Goal: Transaction & Acquisition: Purchase product/service

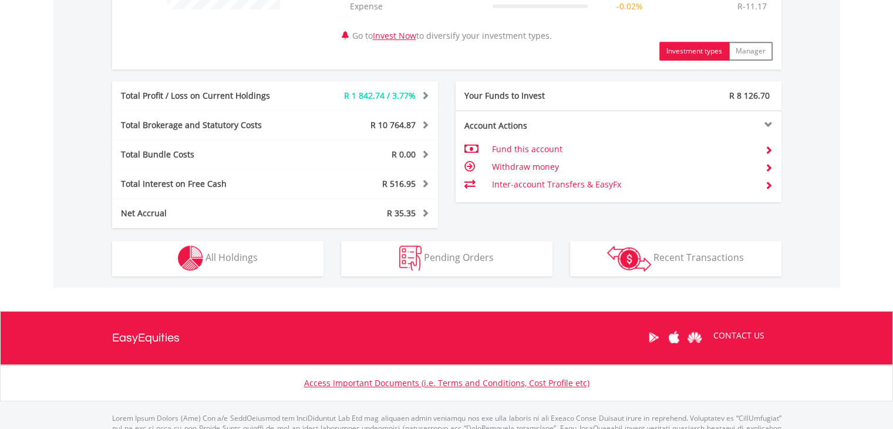
scroll to position [571, 0]
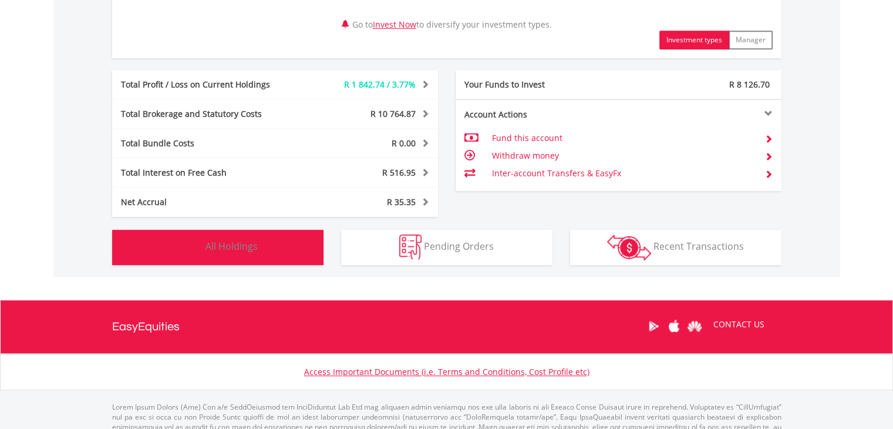
click at [226, 243] on span "All Holdings" at bounding box center [232, 246] width 52 height 13
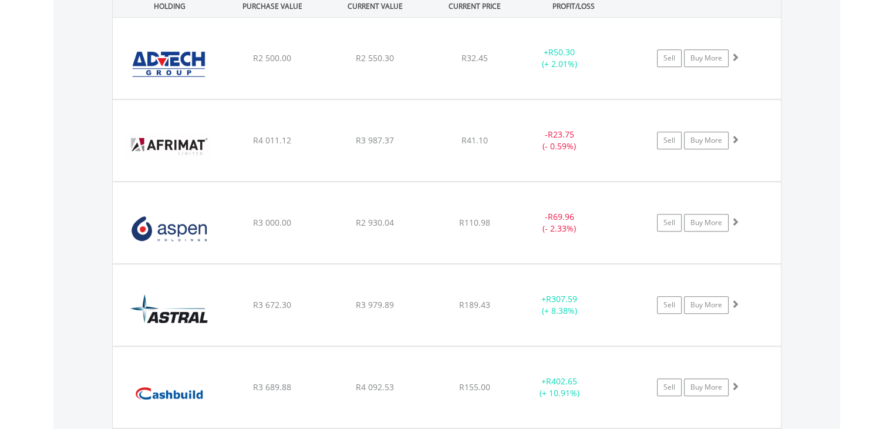
scroll to position [945, 0]
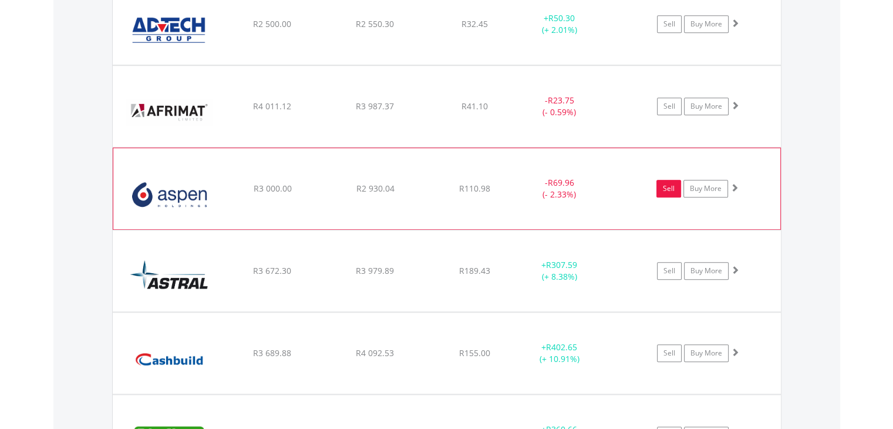
click at [662, 186] on link "Sell" at bounding box center [669, 189] width 25 height 18
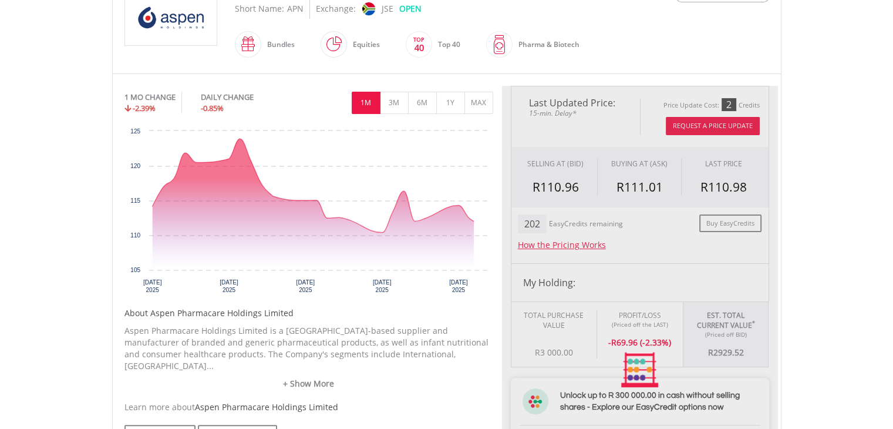
scroll to position [291, 0]
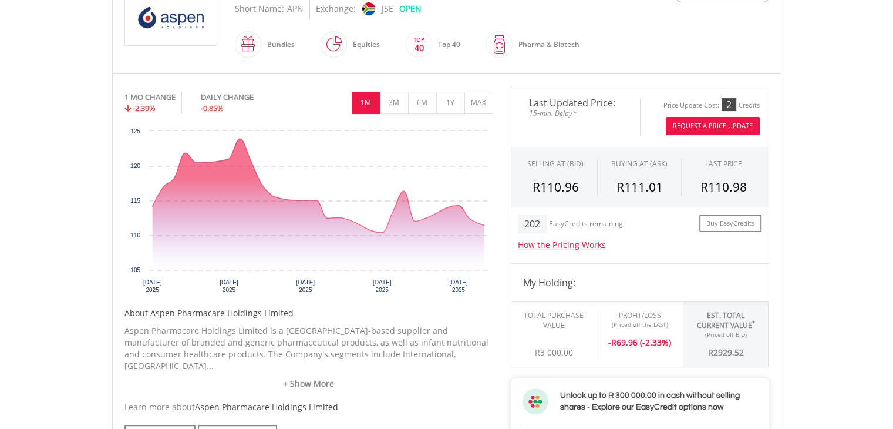
click at [716, 120] on button "Request A Price Update" at bounding box center [713, 126] width 94 height 18
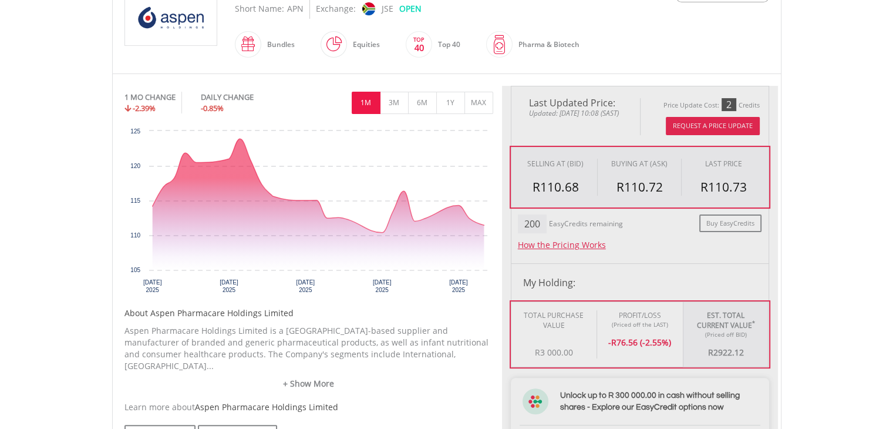
type input "*******"
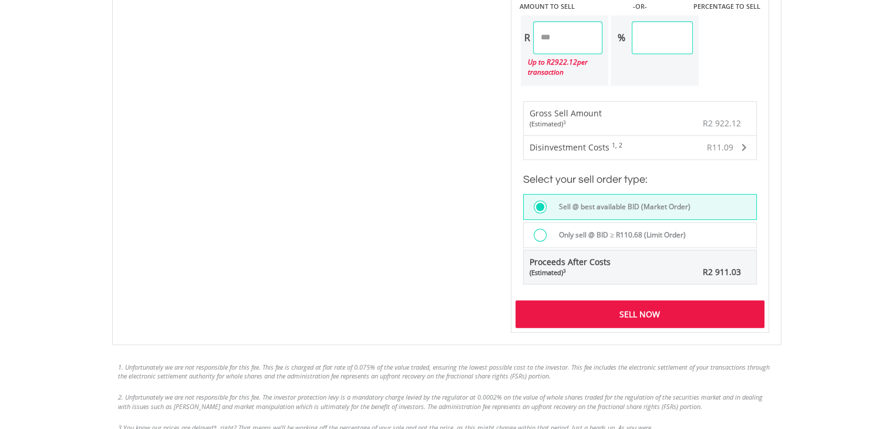
scroll to position [859, 0]
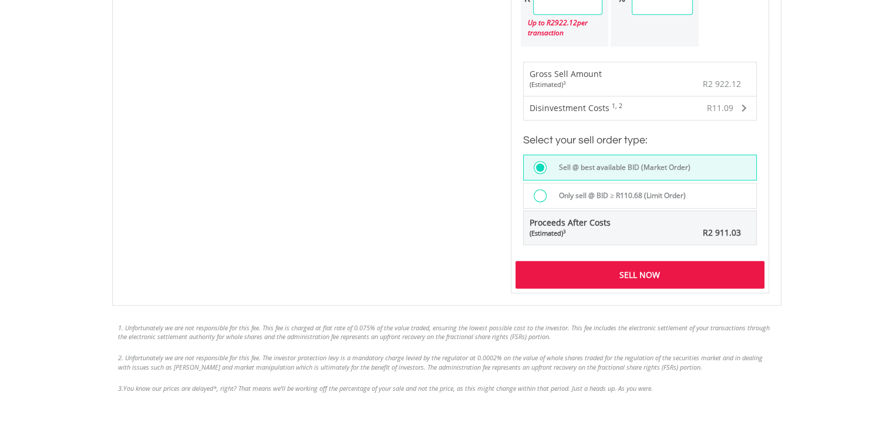
drag, startPoint x: 641, startPoint y: 275, endPoint x: 624, endPoint y: 277, distance: 17.7
click at [641, 274] on div "Sell Now" at bounding box center [640, 274] width 249 height 27
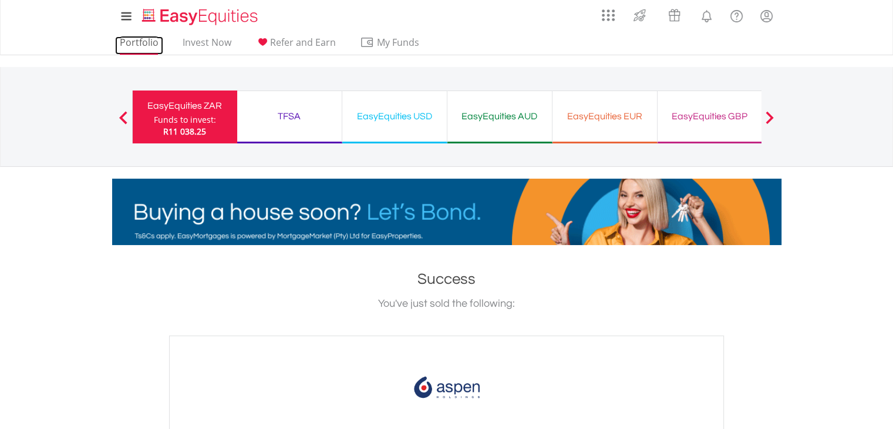
click at [142, 43] on link "Portfolio" at bounding box center [139, 45] width 48 height 18
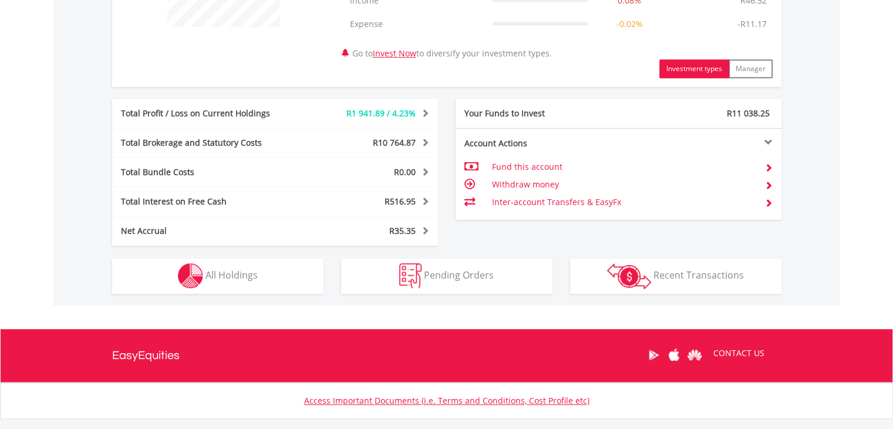
scroll to position [549, 0]
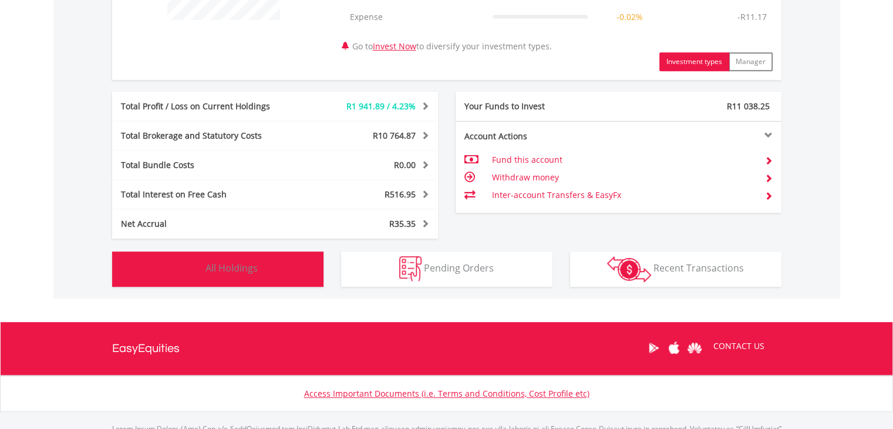
click at [240, 274] on button "Holdings All Holdings" at bounding box center [217, 268] width 211 height 35
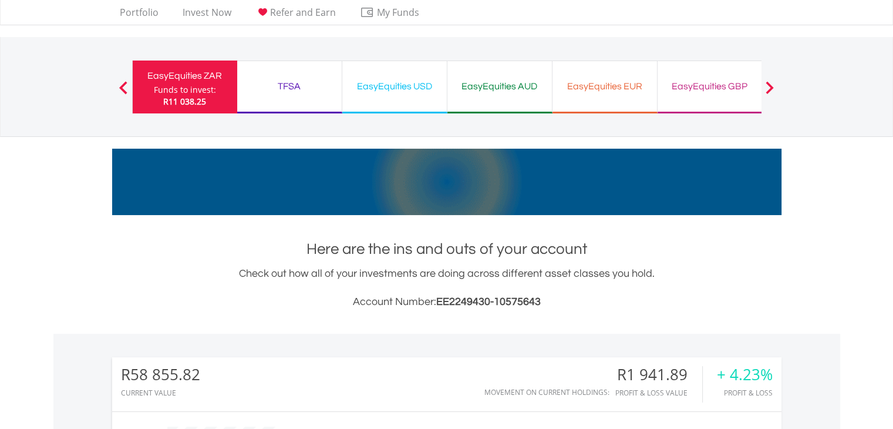
scroll to position [0, 0]
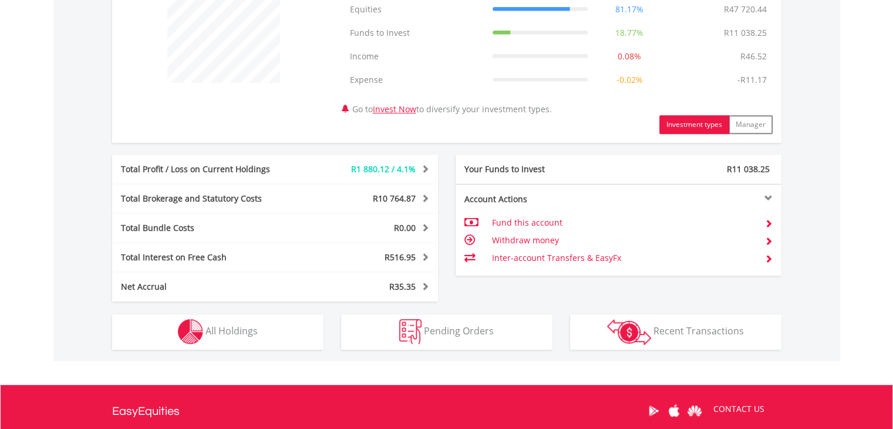
scroll to position [510, 0]
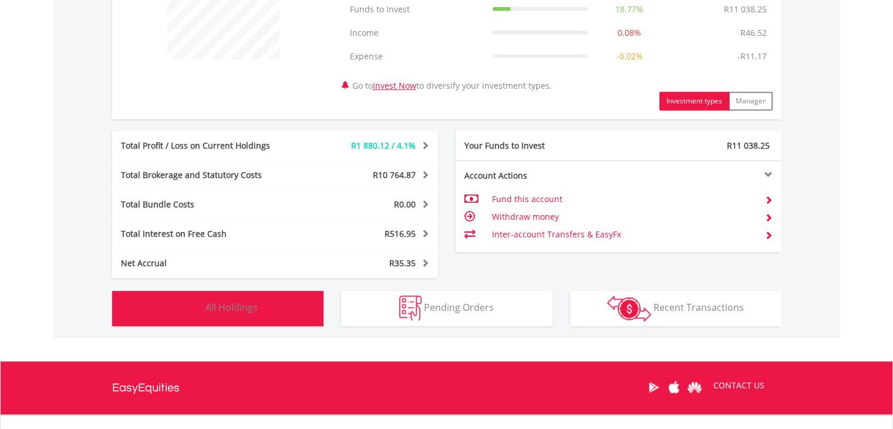
click at [255, 304] on span "All Holdings" at bounding box center [232, 307] width 52 height 13
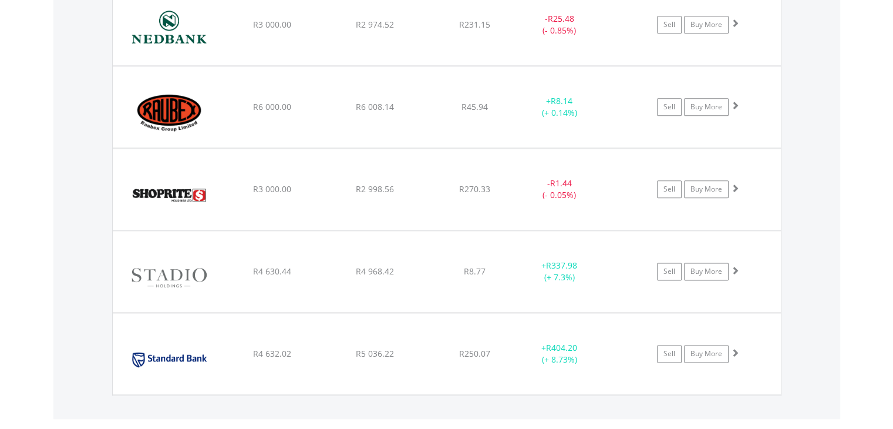
scroll to position [1460, 0]
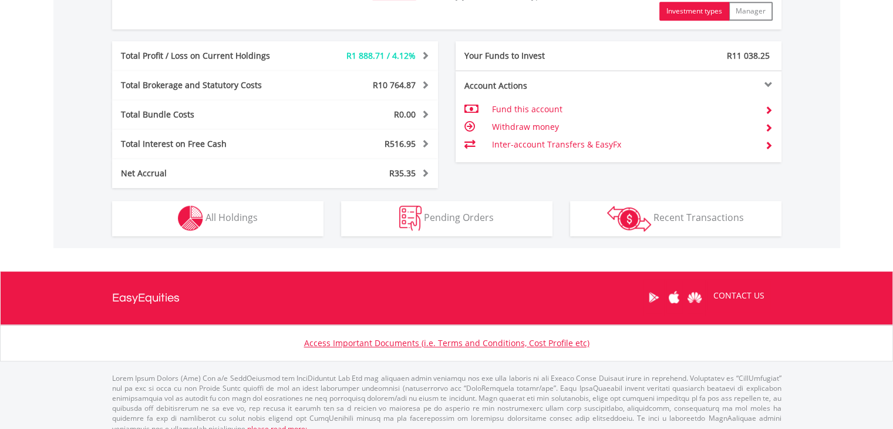
scroll to position [601, 0]
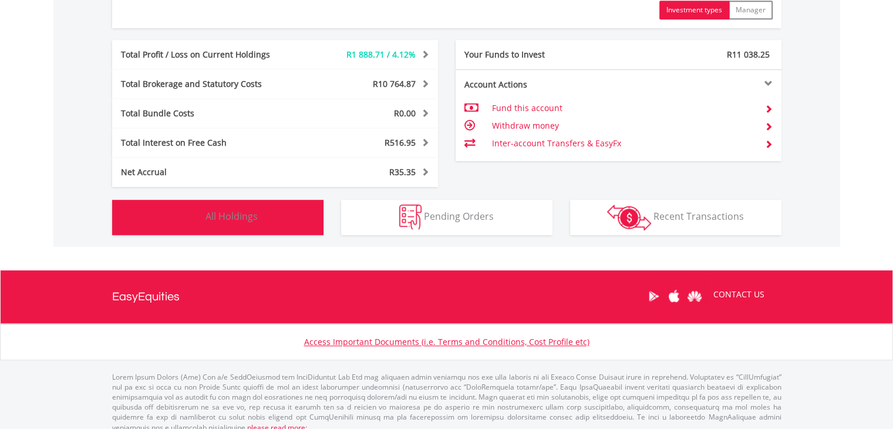
click at [220, 217] on span "All Holdings" at bounding box center [232, 216] width 52 height 13
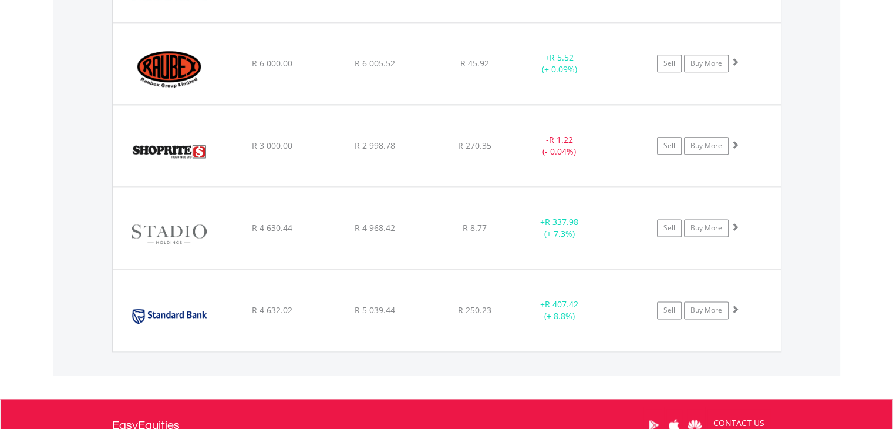
scroll to position [1487, 0]
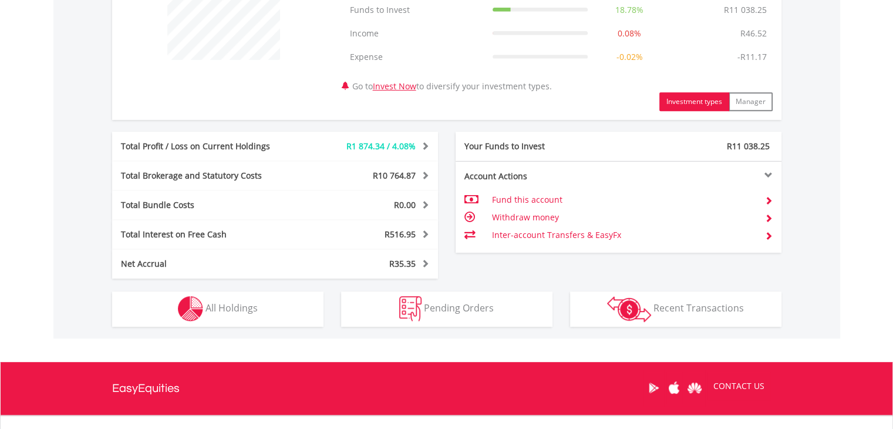
scroll to position [540, 0]
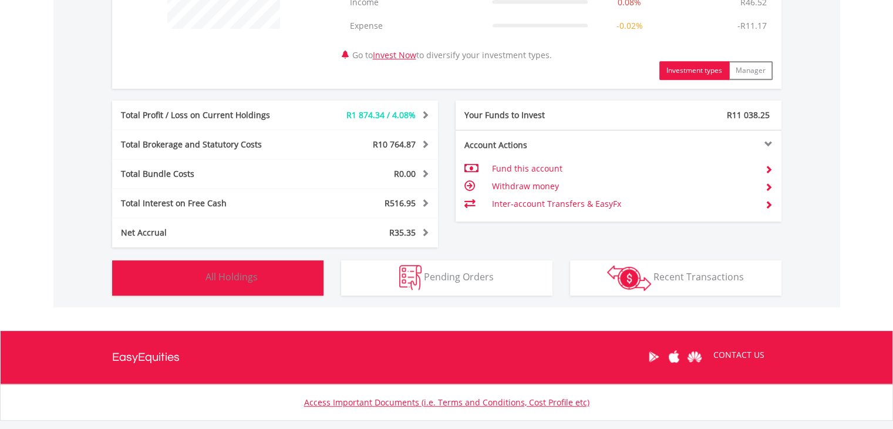
drag, startPoint x: 254, startPoint y: 264, endPoint x: 373, endPoint y: 229, distance: 124.1
click at [254, 264] on button "Holdings All Holdings" at bounding box center [217, 277] width 211 height 35
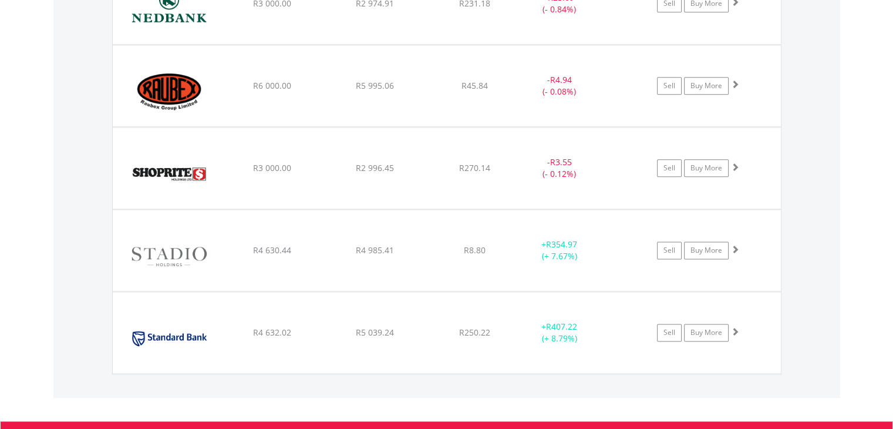
scroll to position [1462, 0]
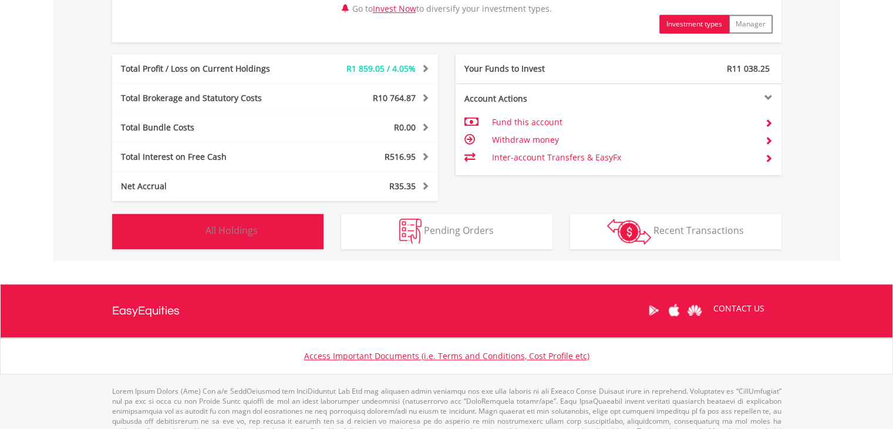
click at [253, 231] on span "All Holdings" at bounding box center [232, 230] width 52 height 13
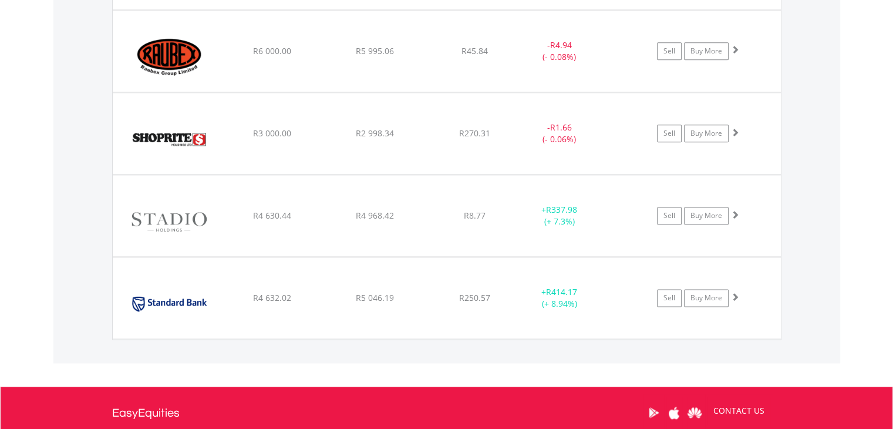
scroll to position [1506, 0]
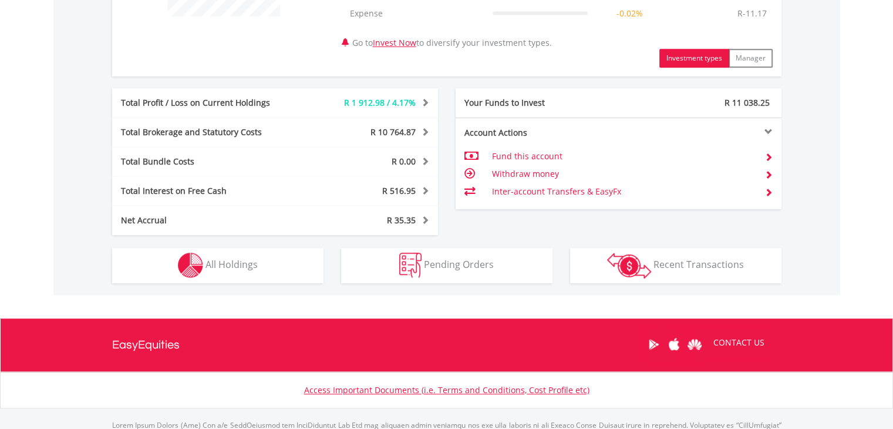
scroll to position [602, 0]
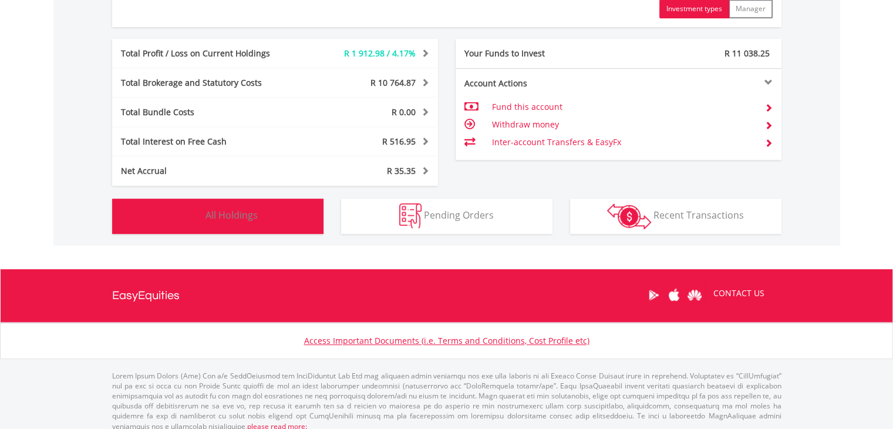
click at [245, 209] on span "All Holdings" at bounding box center [232, 214] width 52 height 13
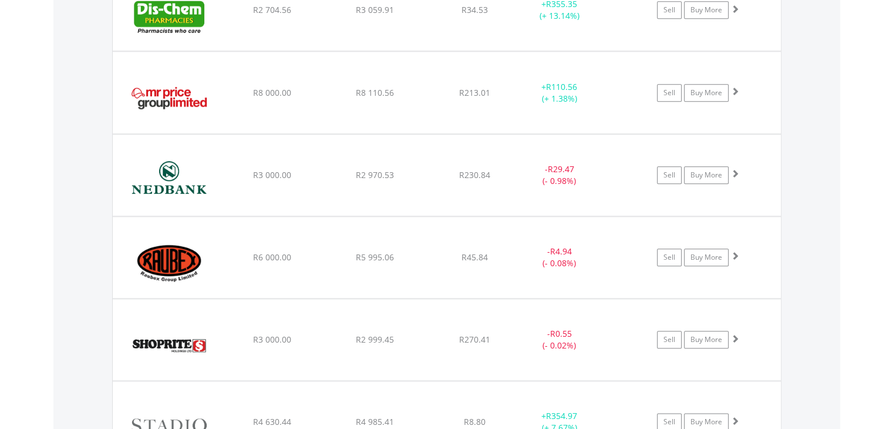
scroll to position [1286, 0]
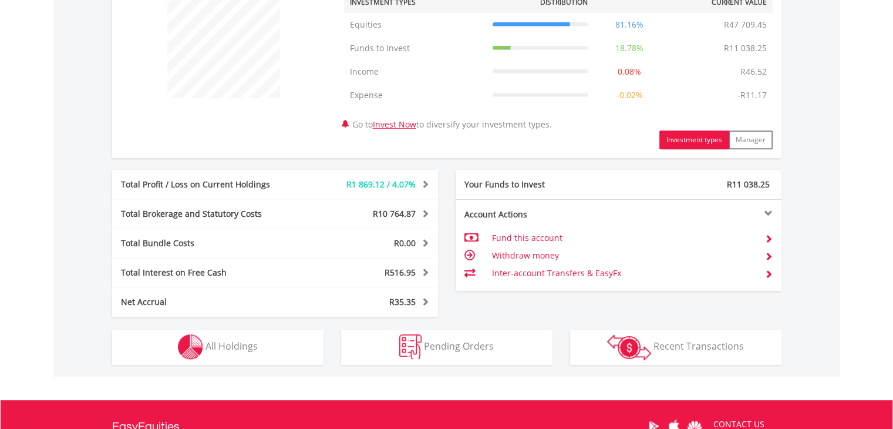
scroll to position [494, 0]
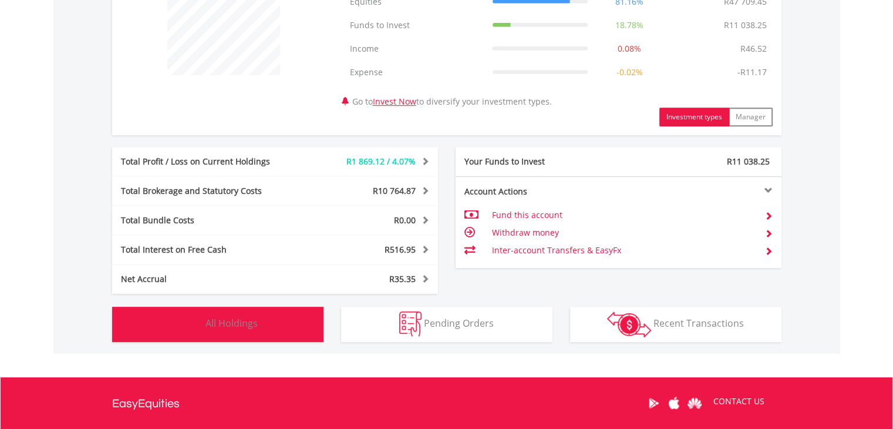
click at [230, 317] on span "All Holdings" at bounding box center [232, 323] width 52 height 13
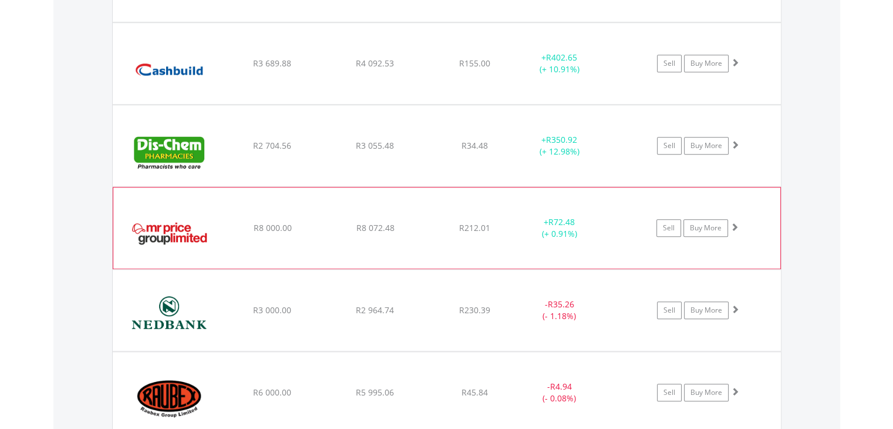
scroll to position [1162, 0]
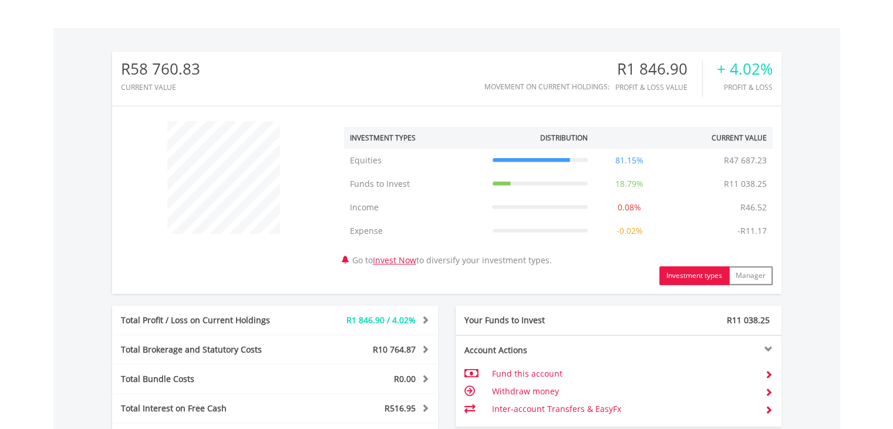
scroll to position [348, 0]
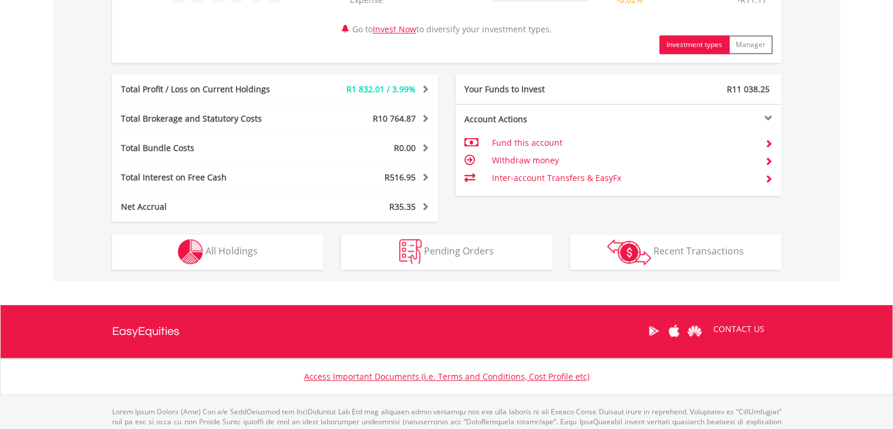
scroll to position [581, 0]
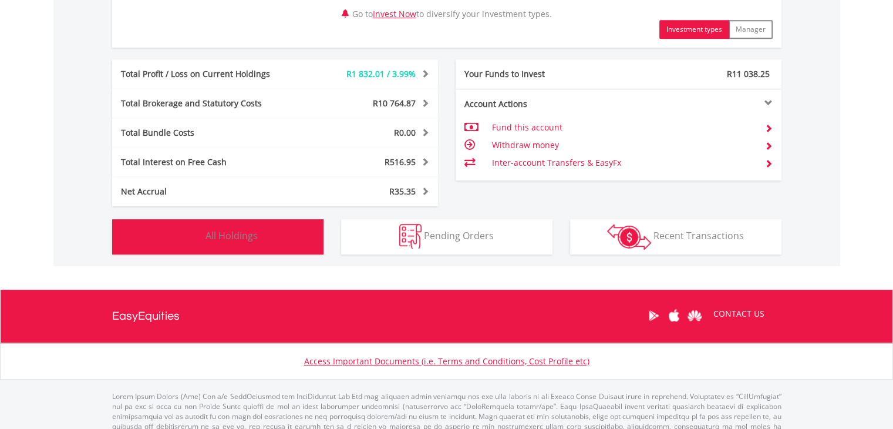
drag, startPoint x: 237, startPoint y: 228, endPoint x: 264, endPoint y: 222, distance: 27.8
click at [235, 229] on span "All Holdings" at bounding box center [232, 235] width 52 height 13
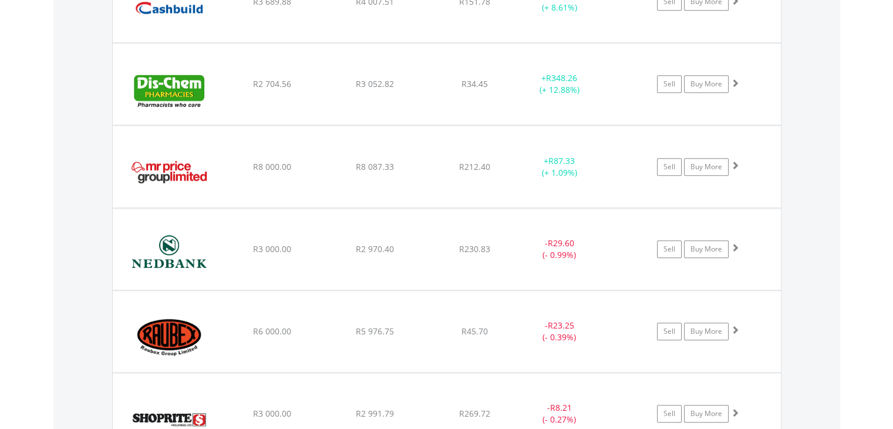
scroll to position [1247, 0]
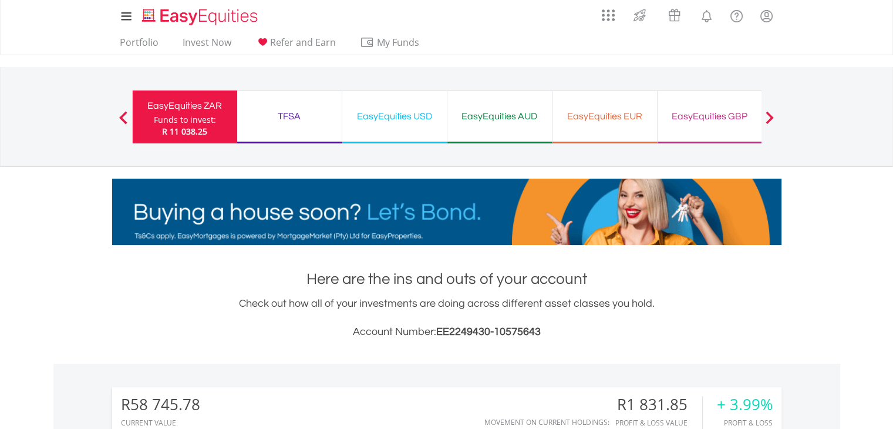
scroll to position [113, 223]
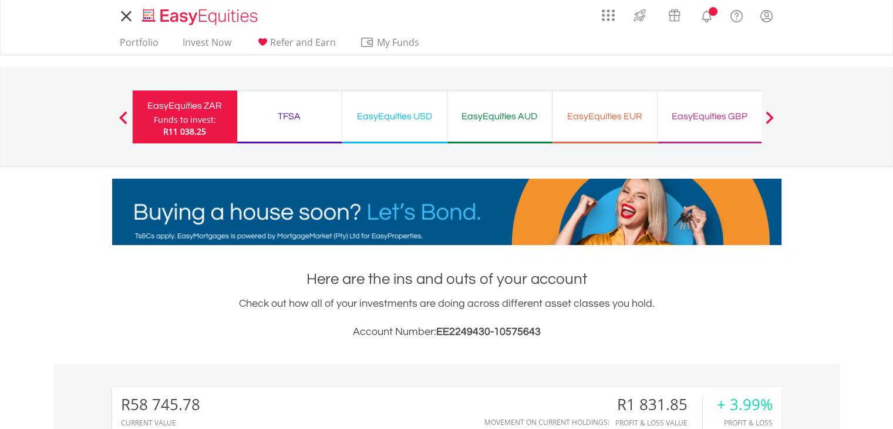
scroll to position [113, 223]
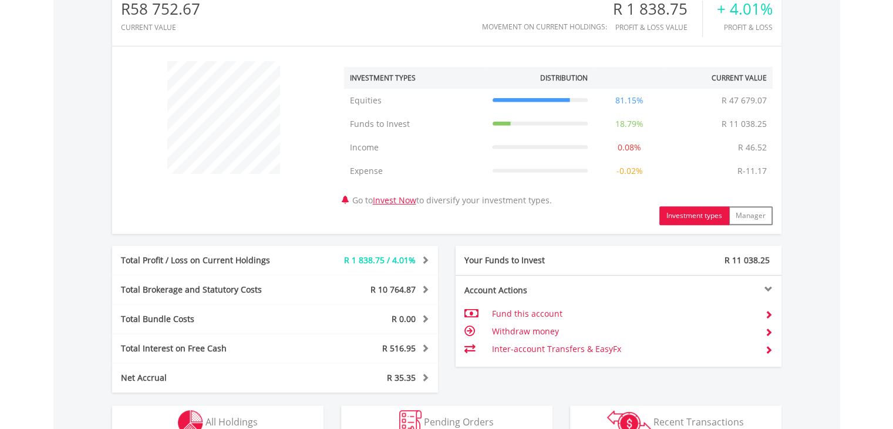
scroll to position [523, 0]
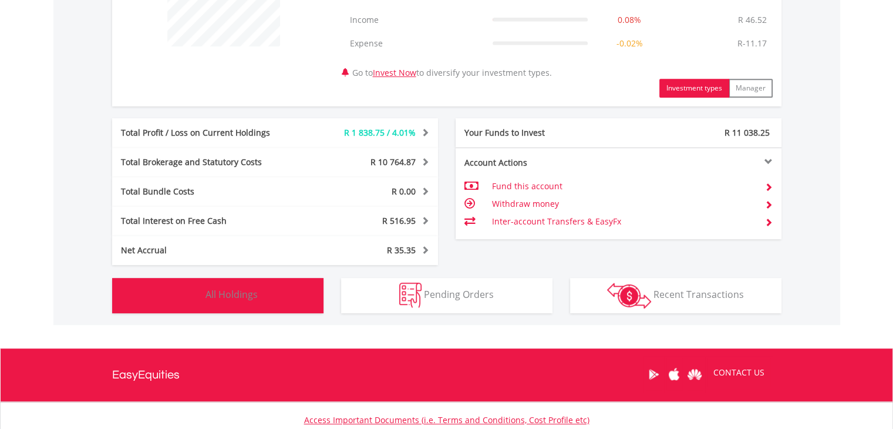
click at [268, 278] on button "Holdings All Holdings" at bounding box center [217, 295] width 211 height 35
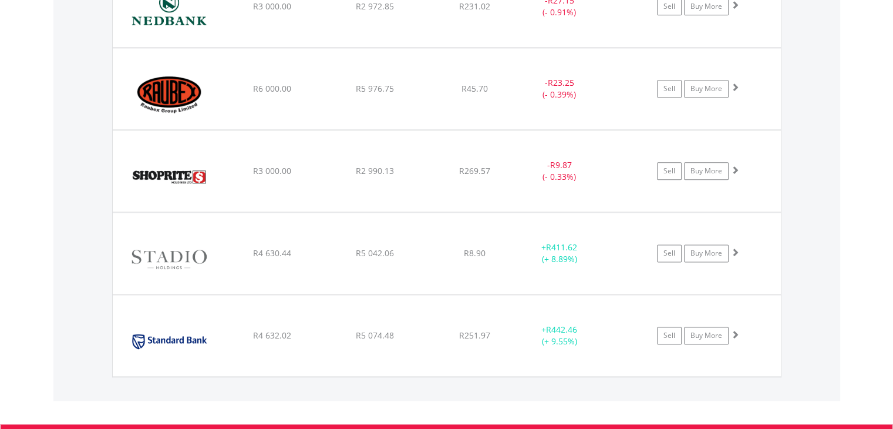
scroll to position [1452, 0]
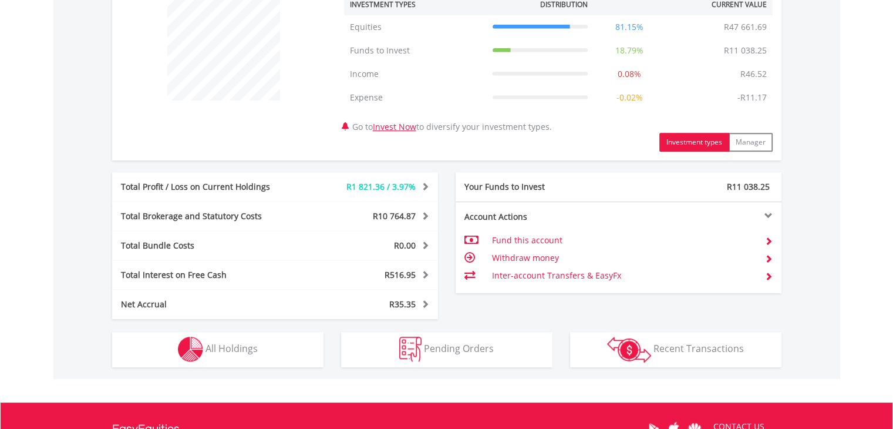
scroll to position [486, 0]
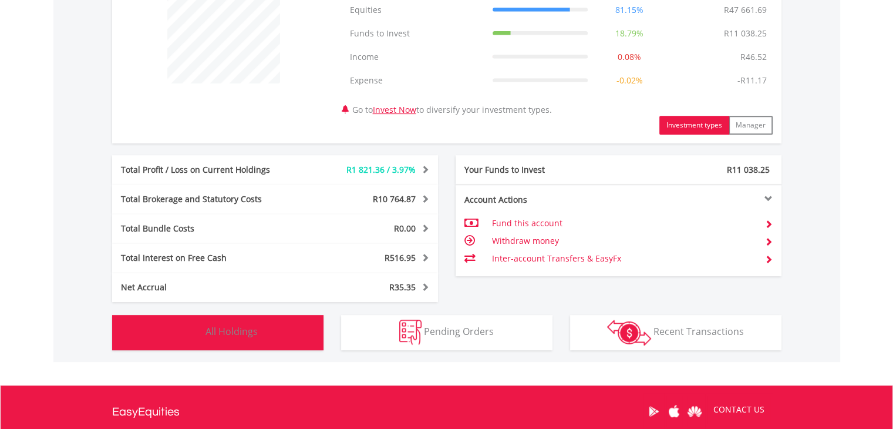
drag, startPoint x: 217, startPoint y: 336, endPoint x: 267, endPoint y: 306, distance: 58.0
click at [218, 336] on span "All Holdings" at bounding box center [232, 331] width 52 height 13
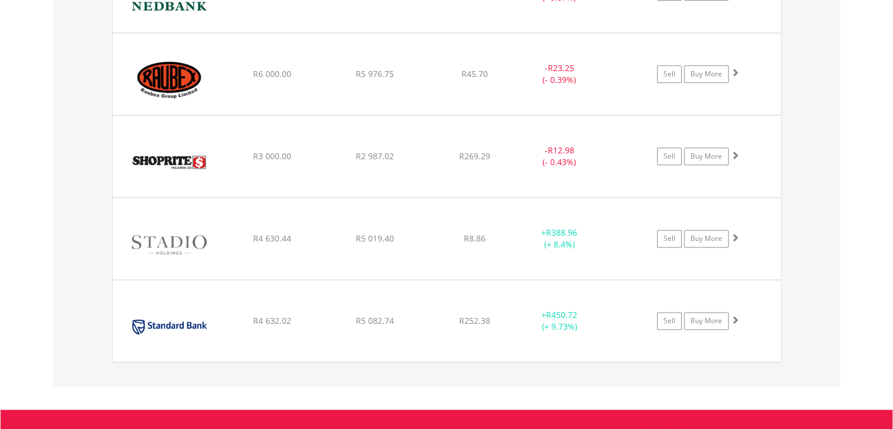
scroll to position [1438, 0]
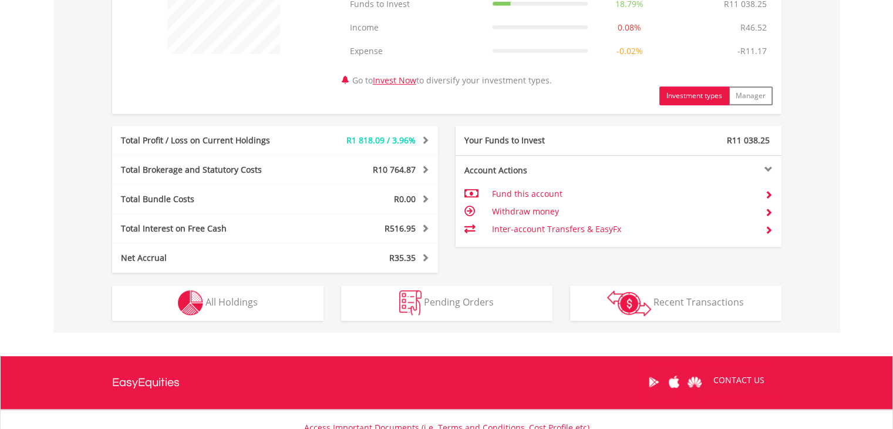
scroll to position [611, 0]
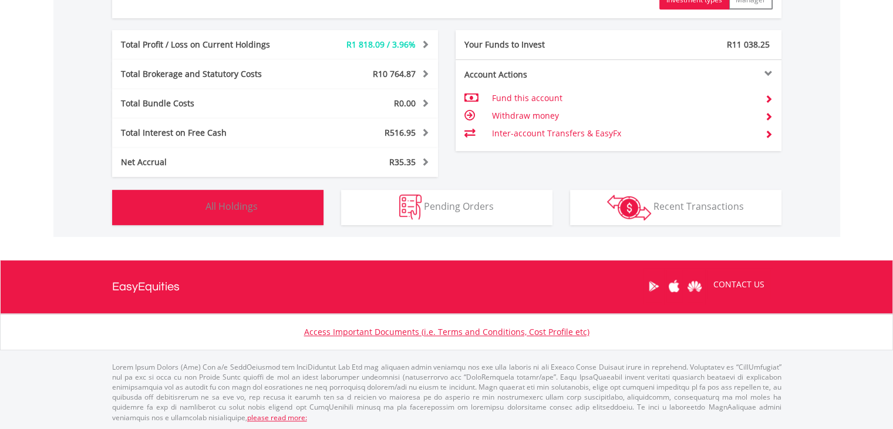
click at [223, 207] on span "All Holdings" at bounding box center [232, 206] width 52 height 13
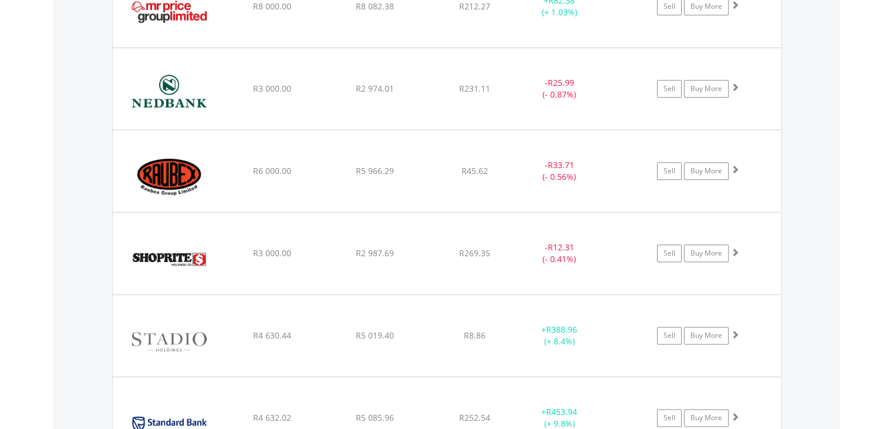
scroll to position [1268, 0]
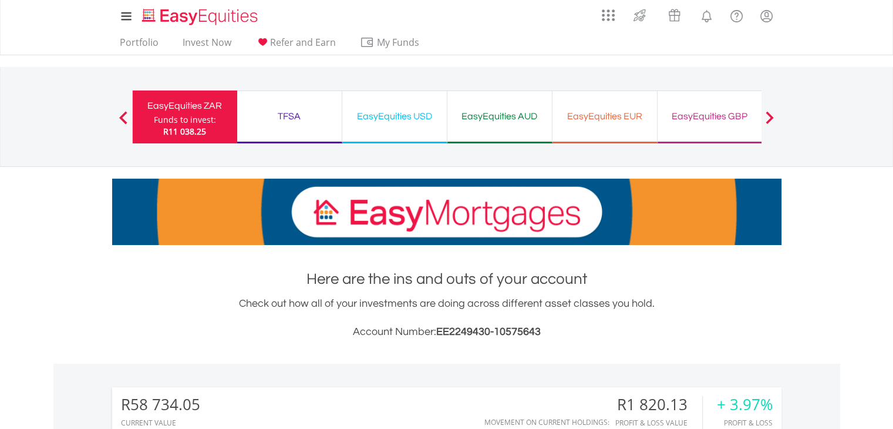
scroll to position [113, 223]
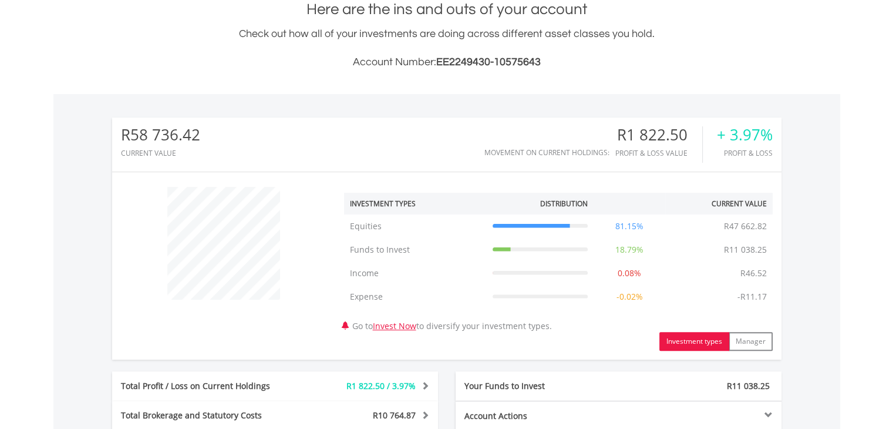
scroll to position [271, 0]
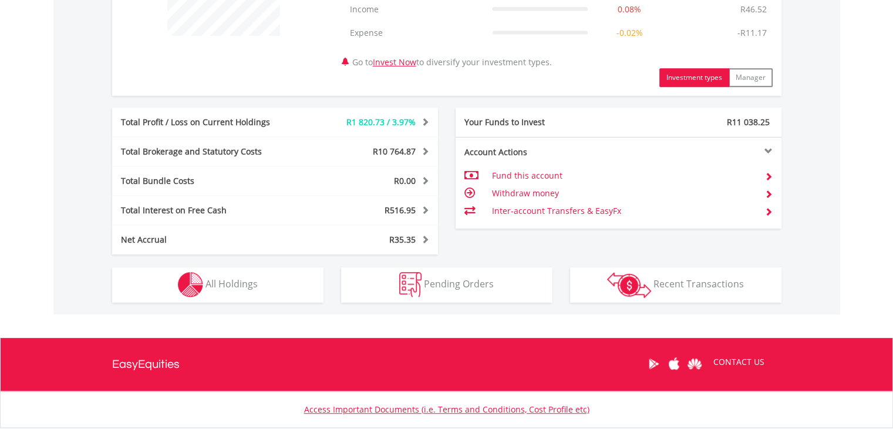
scroll to position [611, 0]
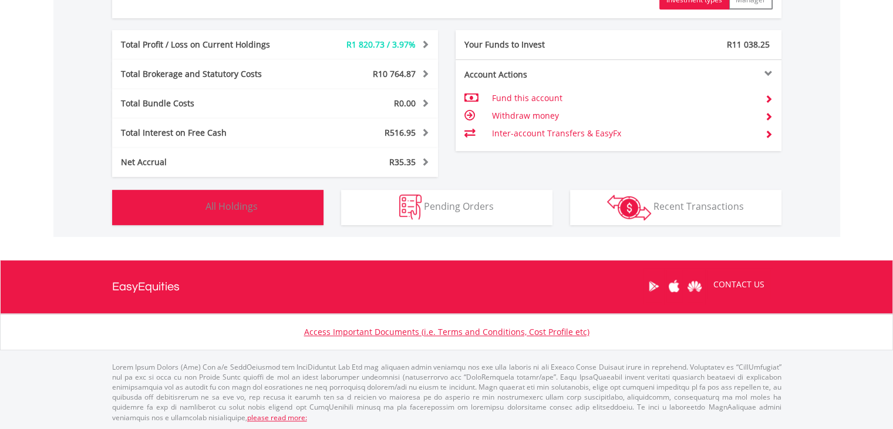
click at [248, 200] on span "All Holdings" at bounding box center [232, 206] width 52 height 13
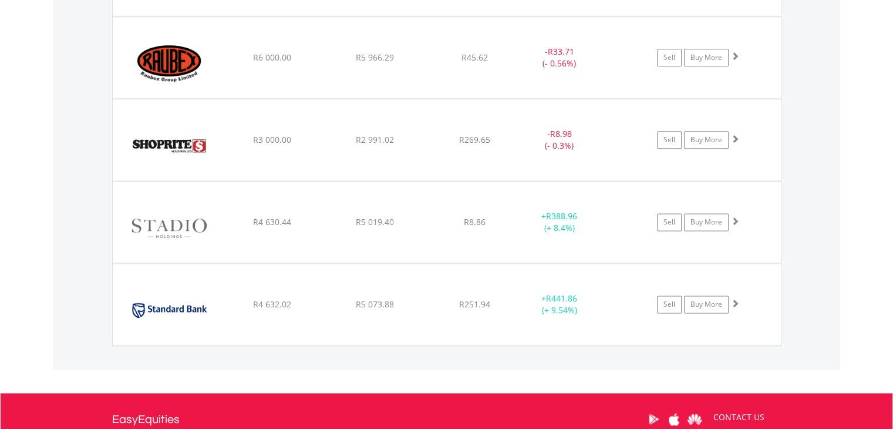
scroll to position [1493, 0]
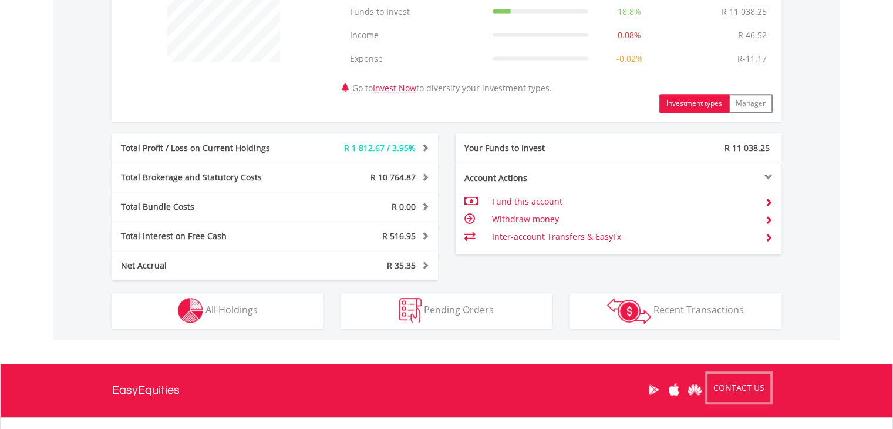
scroll to position [601, 0]
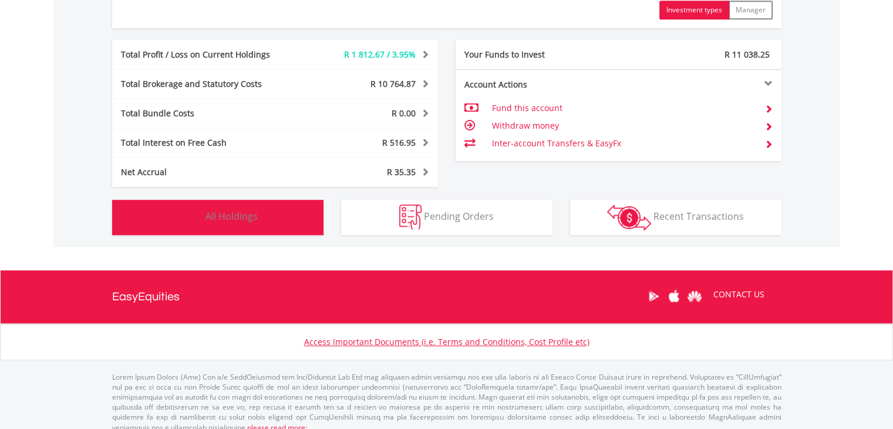
drag, startPoint x: 274, startPoint y: 213, endPoint x: 316, endPoint y: 192, distance: 46.7
click at [274, 213] on button "Holdings All Holdings" at bounding box center [217, 217] width 211 height 35
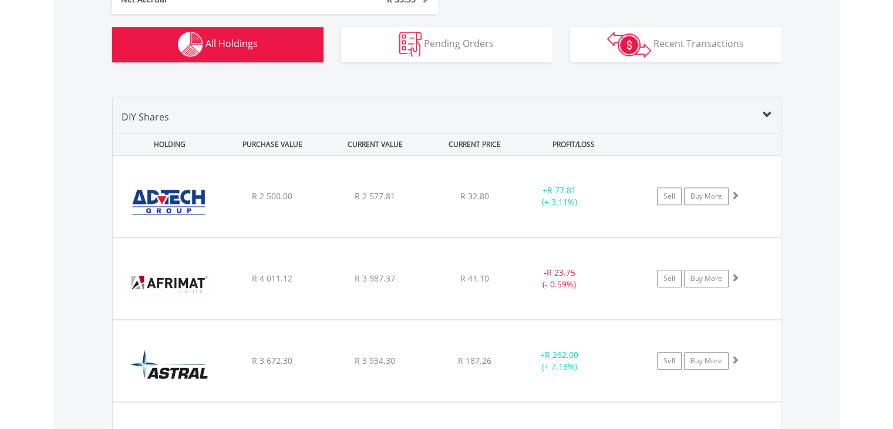
scroll to position [776, 0]
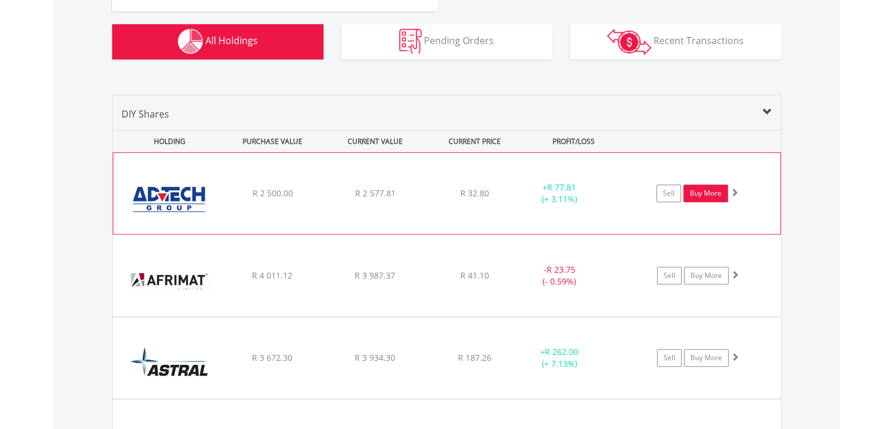
click at [709, 191] on link "Buy More" at bounding box center [706, 193] width 45 height 18
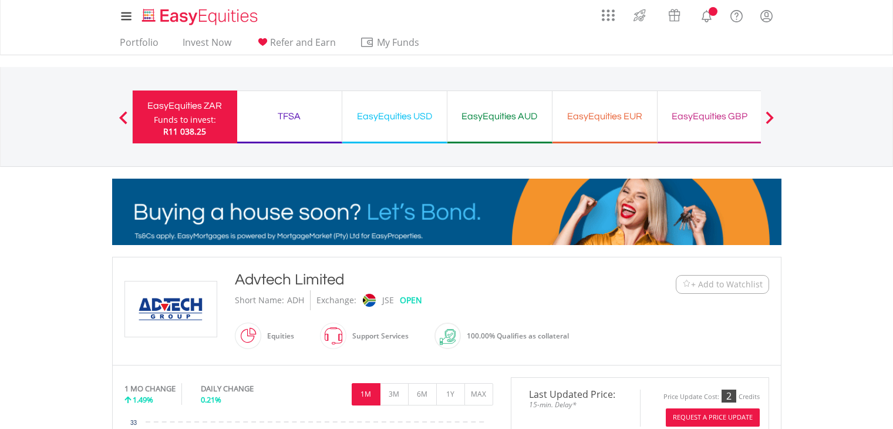
scroll to position [293, 0]
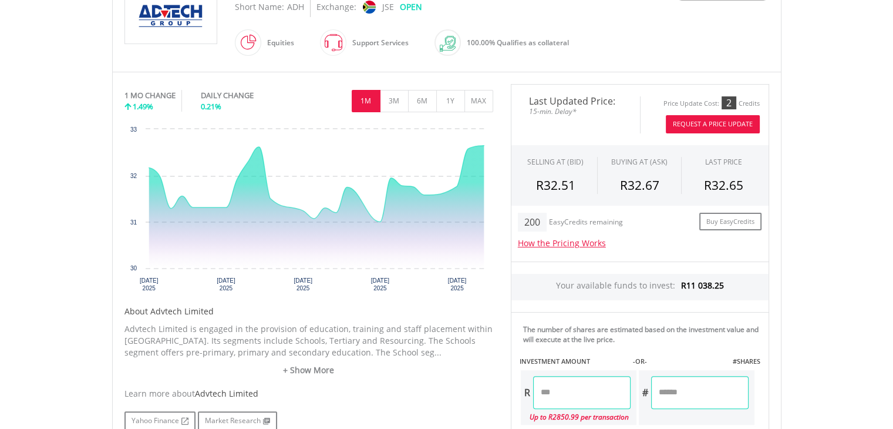
click at [733, 121] on button "Request A Price Update" at bounding box center [713, 124] width 94 height 18
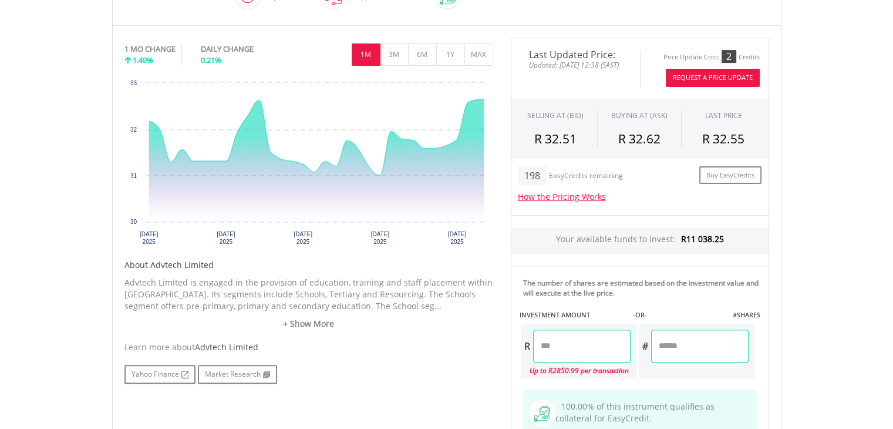
scroll to position [395, 0]
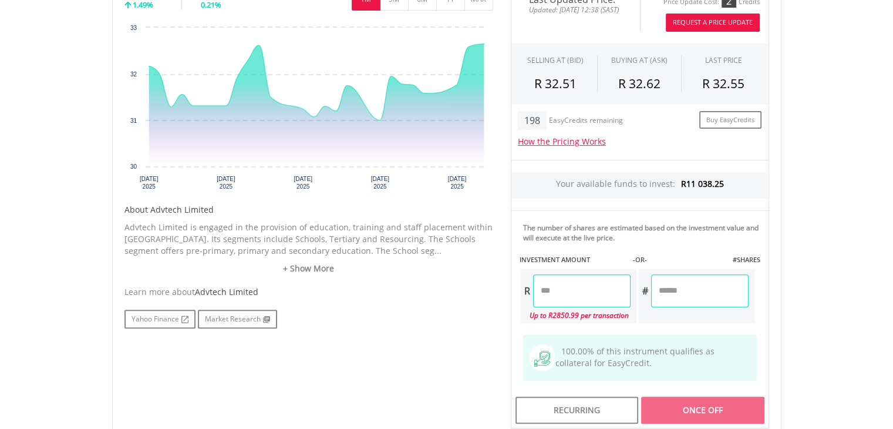
click at [602, 291] on input "number" at bounding box center [581, 290] width 97 height 33
click at [839, 266] on body "My Investments Invest Now New Listings Sell My Recurring Investments Pending Or…" at bounding box center [446, 130] width 893 height 1050
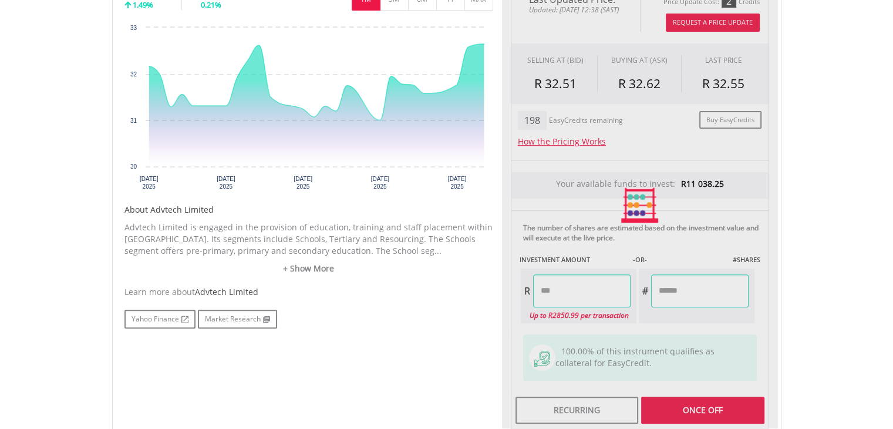
type input "*******"
type input "*****"
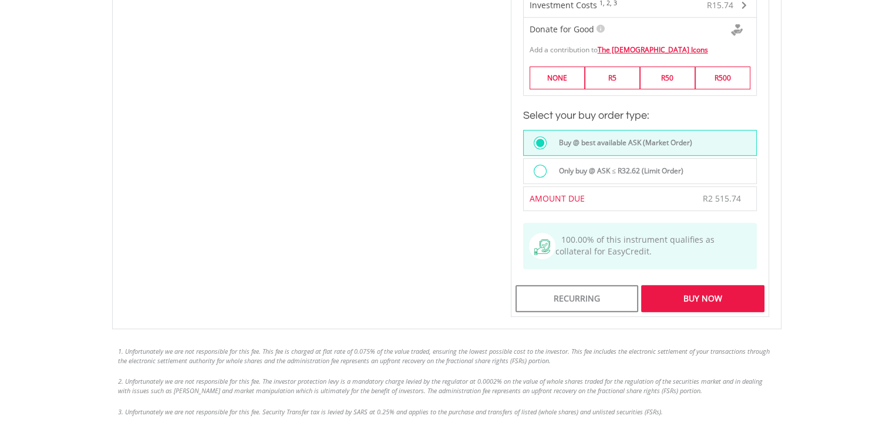
scroll to position [797, 0]
click at [731, 292] on div "Buy Now" at bounding box center [702, 297] width 123 height 27
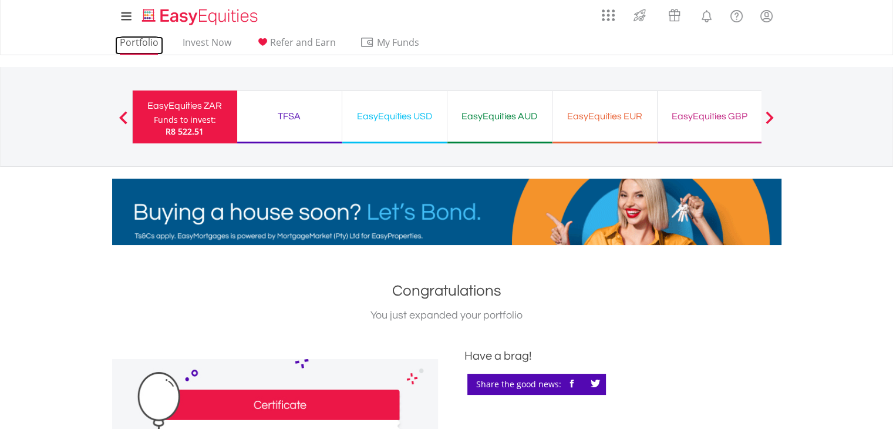
click at [132, 41] on link "Portfolio" at bounding box center [139, 45] width 48 height 18
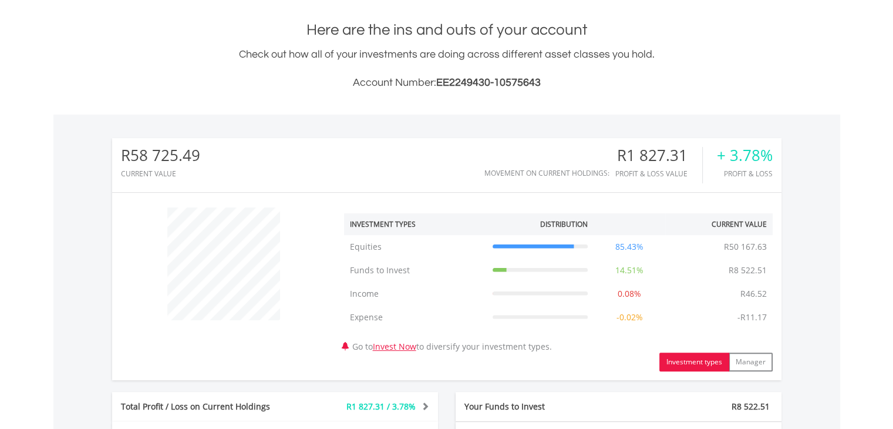
scroll to position [113, 223]
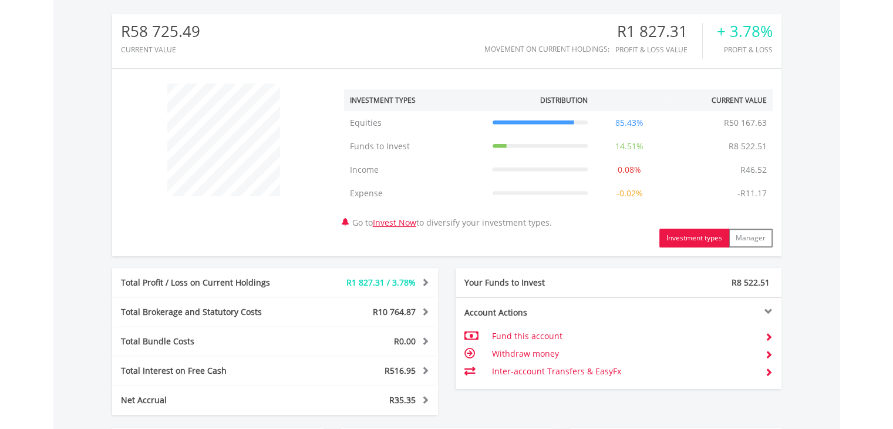
drag, startPoint x: 901, startPoint y: 32, endPoint x: 702, endPoint y: 287, distance: 323.7
click at [893, 241] on html "My Investments Invest Now New Listings Sell My Recurring Investments Pending Or…" at bounding box center [446, 152] width 893 height 1051
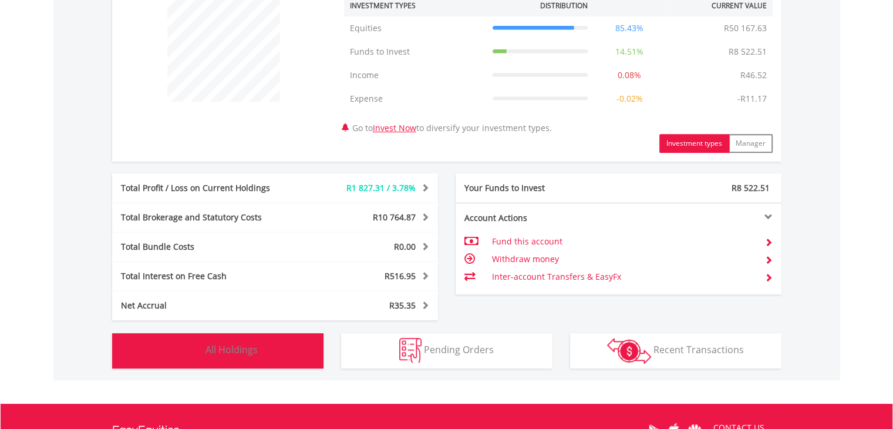
click at [258, 349] on button "Holdings All Holdings" at bounding box center [217, 350] width 211 height 35
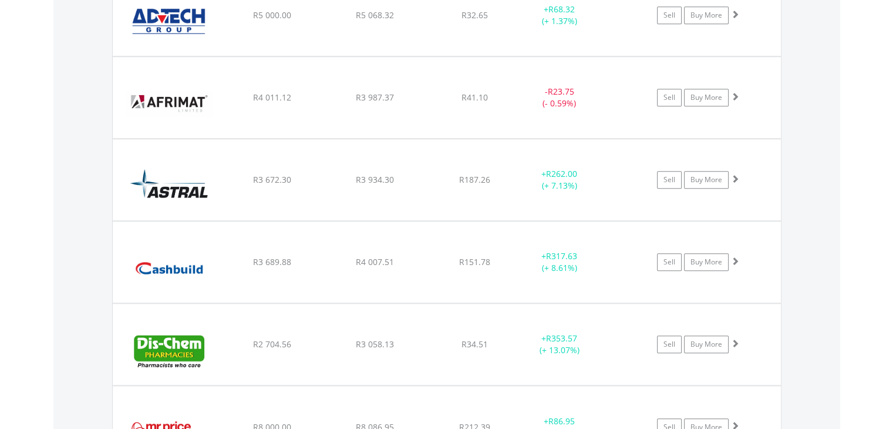
scroll to position [968, 0]
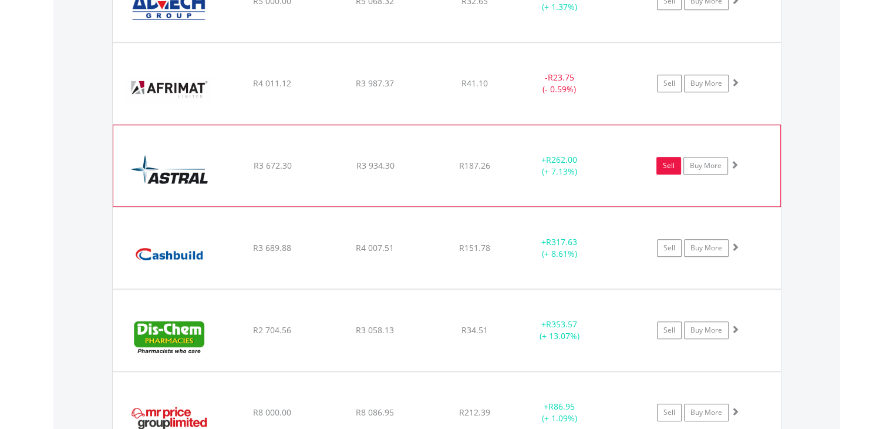
click at [672, 166] on link "Sell" at bounding box center [669, 166] width 25 height 18
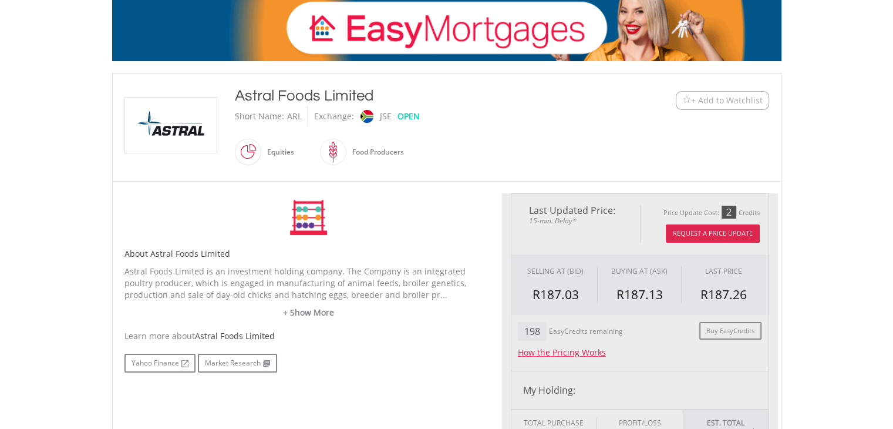
type input "*******"
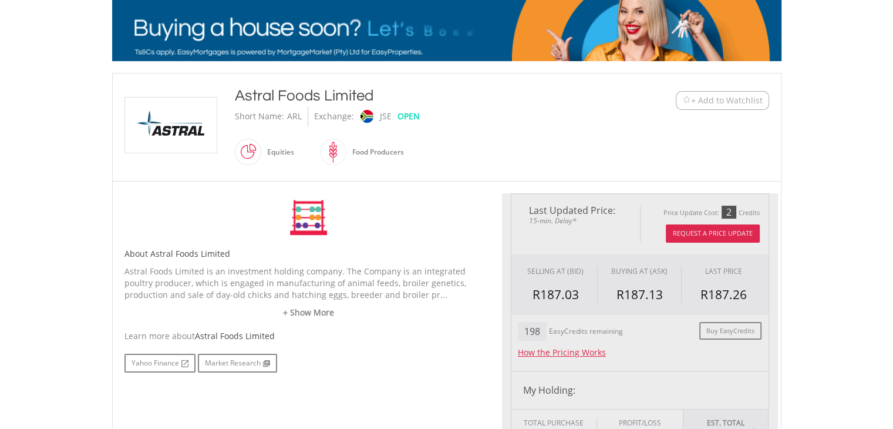
type input "******"
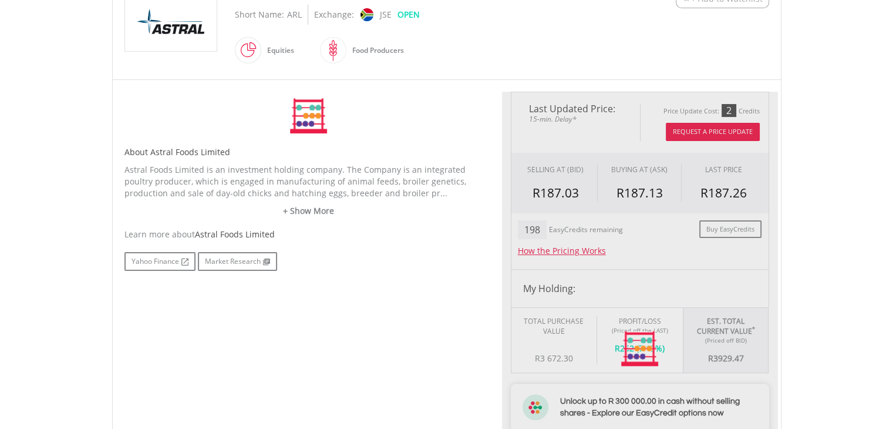
scroll to position [291, 0]
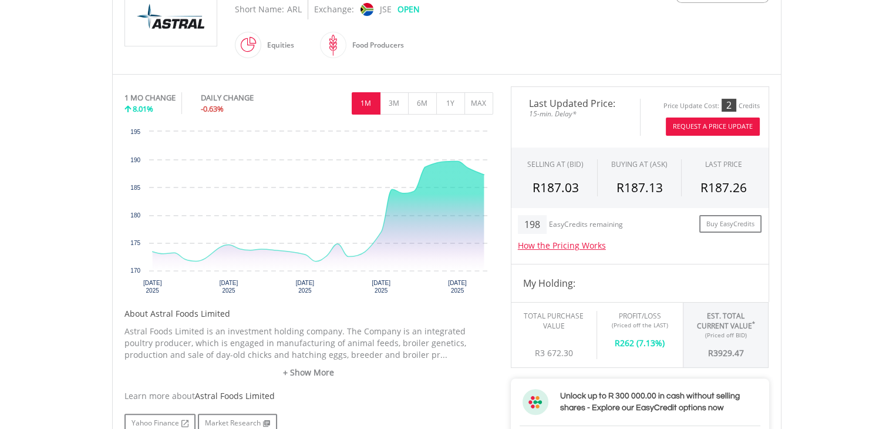
click at [725, 122] on button "Request A Price Update" at bounding box center [713, 126] width 94 height 18
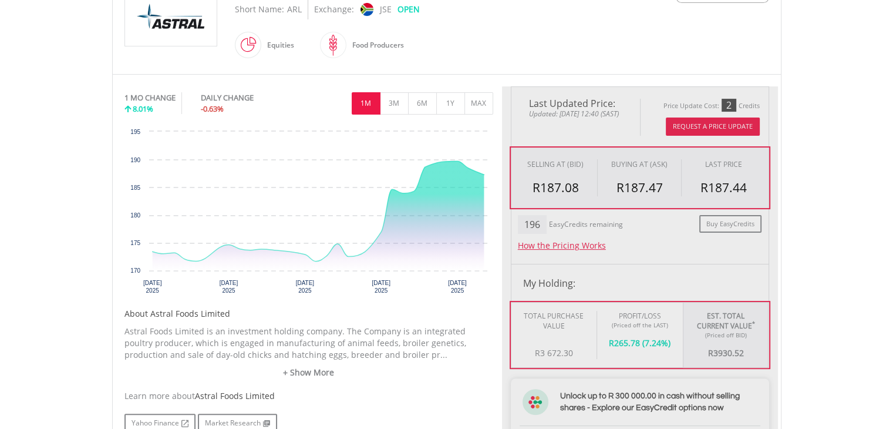
type input "*******"
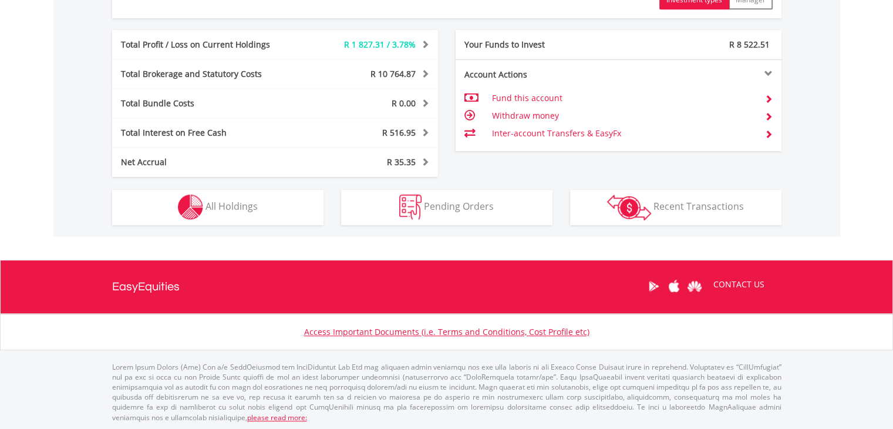
scroll to position [113, 223]
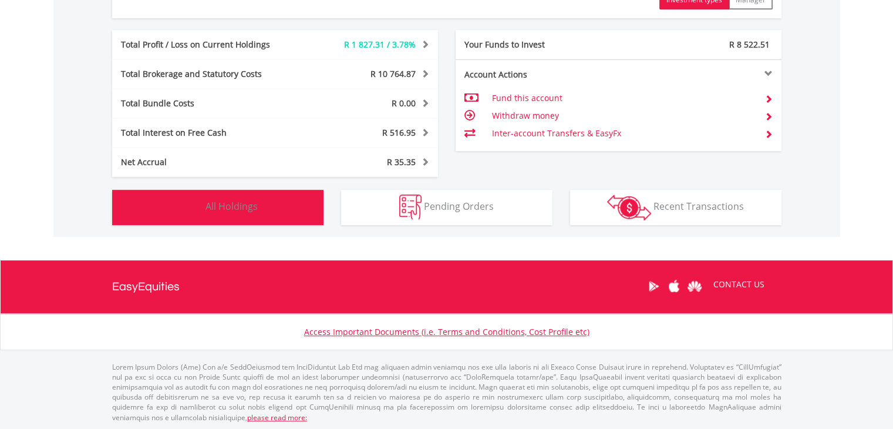
click at [230, 207] on span "All Holdings" at bounding box center [232, 206] width 52 height 13
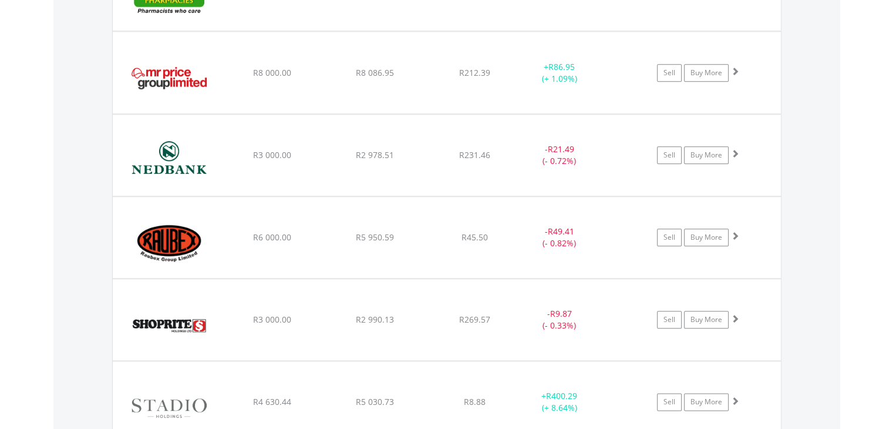
scroll to position [1315, 0]
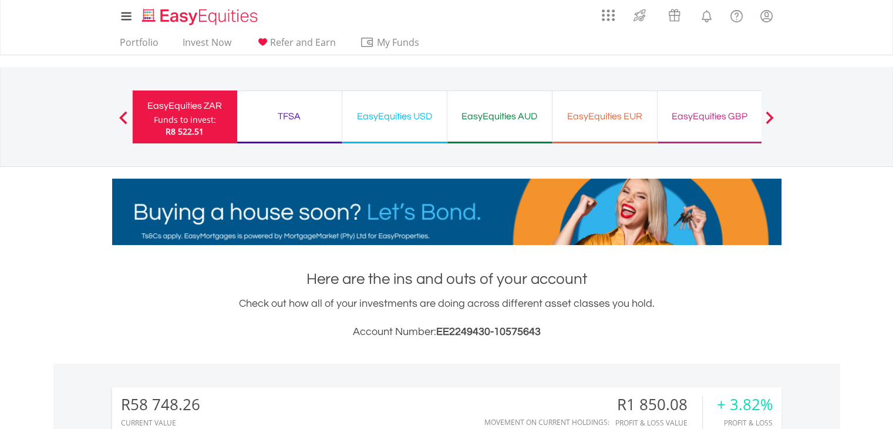
scroll to position [176, 0]
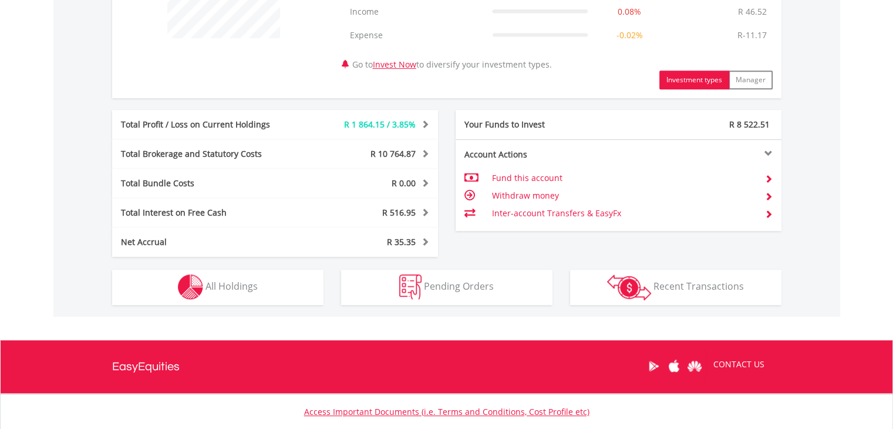
scroll to position [534, 0]
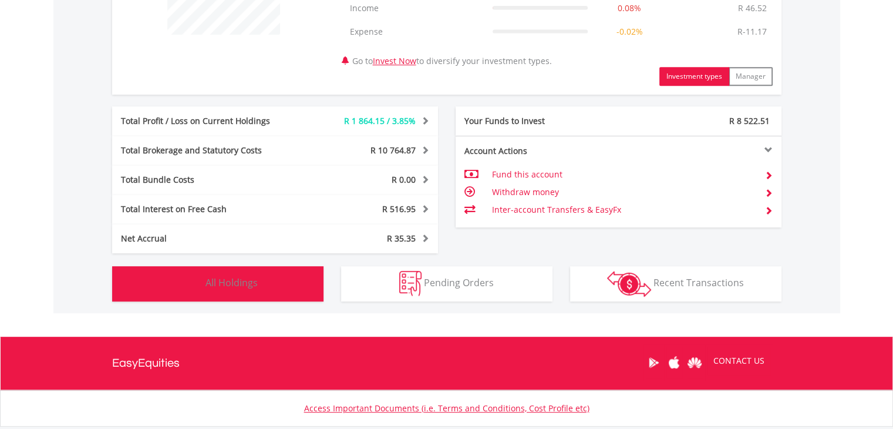
drag, startPoint x: 232, startPoint y: 273, endPoint x: 293, endPoint y: 266, distance: 61.5
click at [236, 273] on button "Holdings All Holdings" at bounding box center [217, 283] width 211 height 35
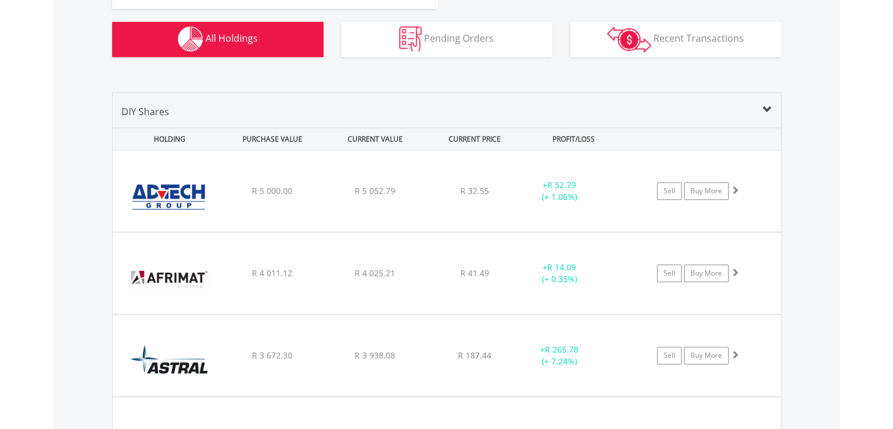
scroll to position [866, 0]
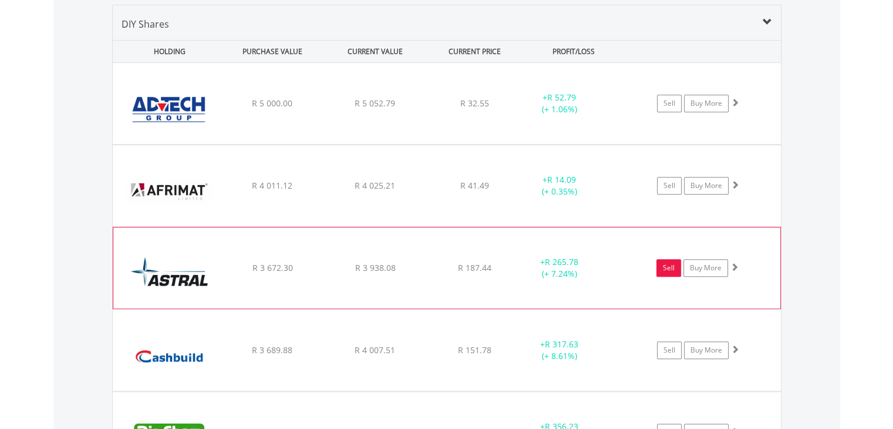
click at [665, 265] on link "Sell" at bounding box center [669, 268] width 25 height 18
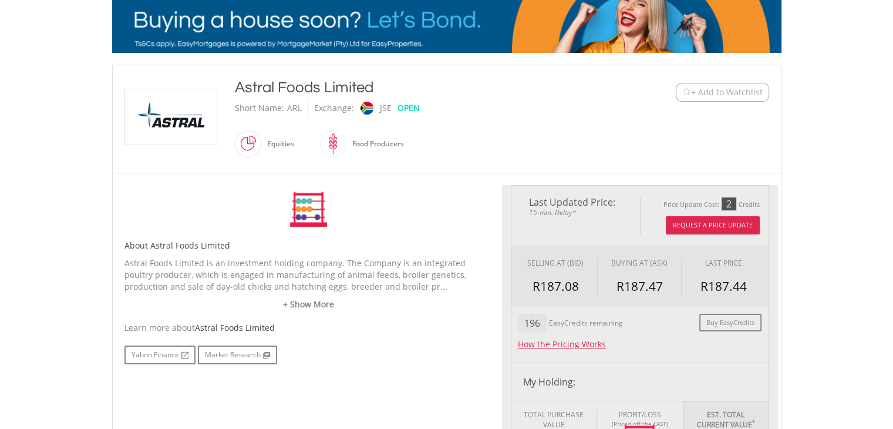
scroll to position [132, 0]
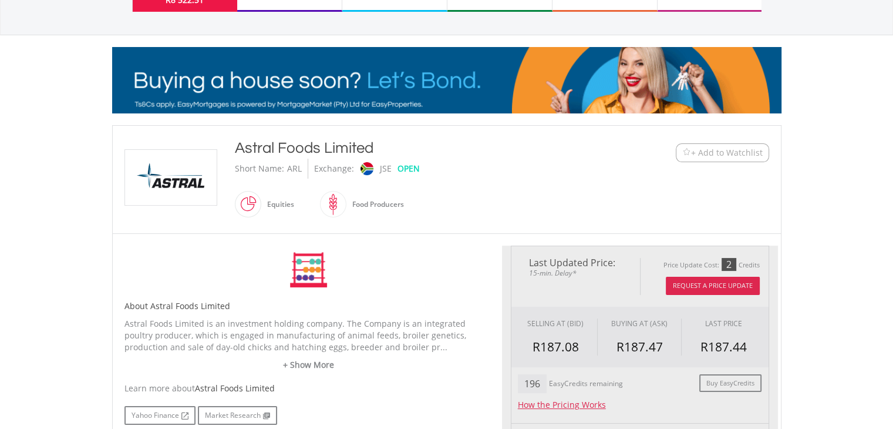
type input "*******"
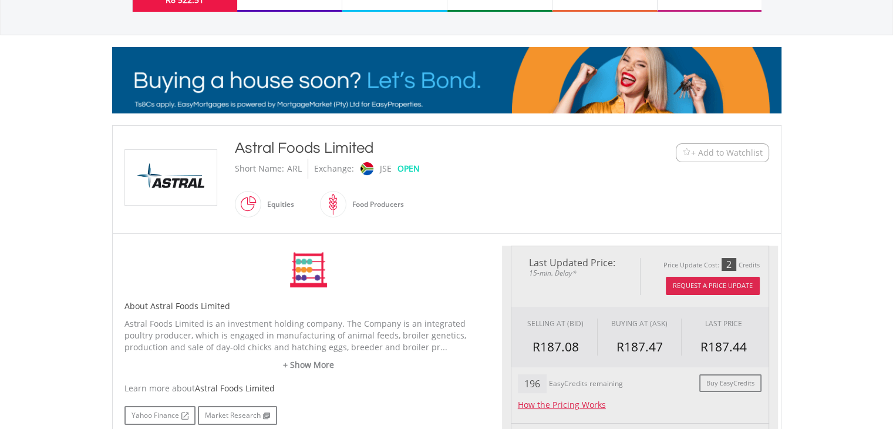
type input "******"
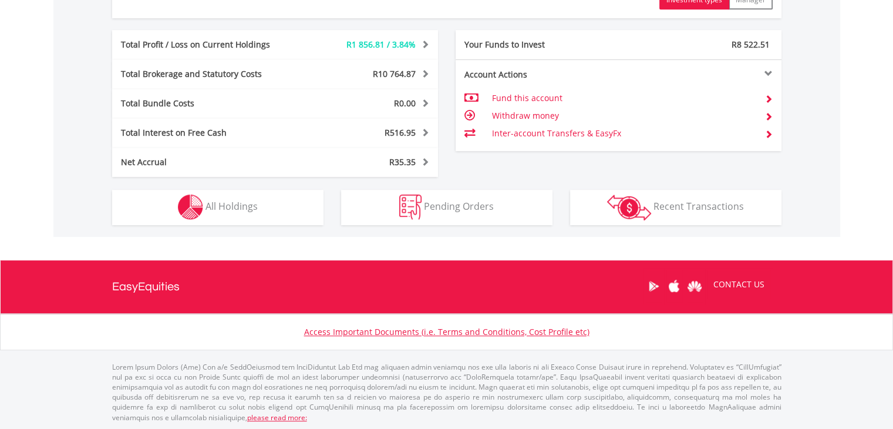
scroll to position [113, 223]
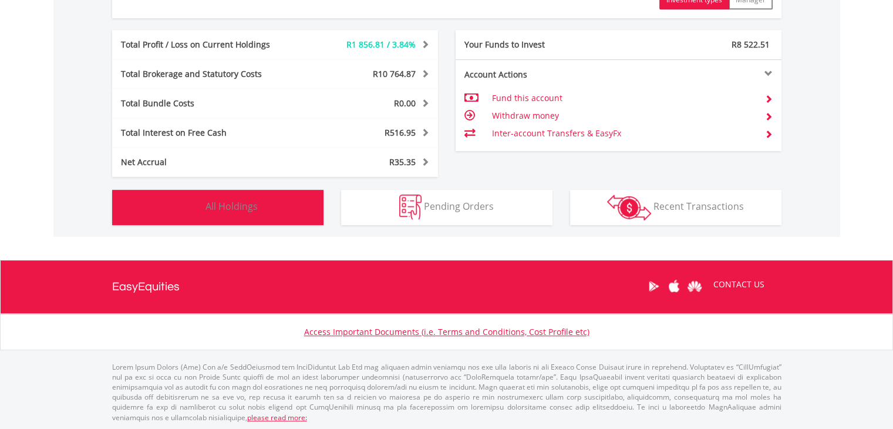
click at [235, 207] on span "All Holdings" at bounding box center [232, 206] width 52 height 13
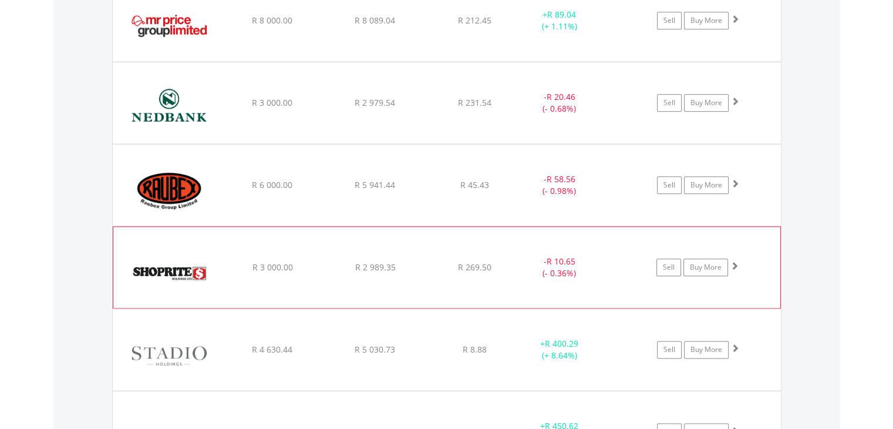
scroll to position [1363, 0]
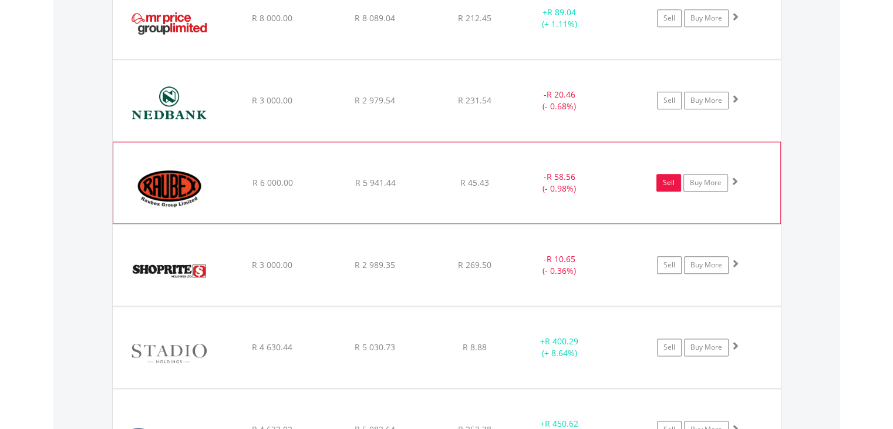
click at [669, 183] on link "Sell" at bounding box center [669, 183] width 25 height 18
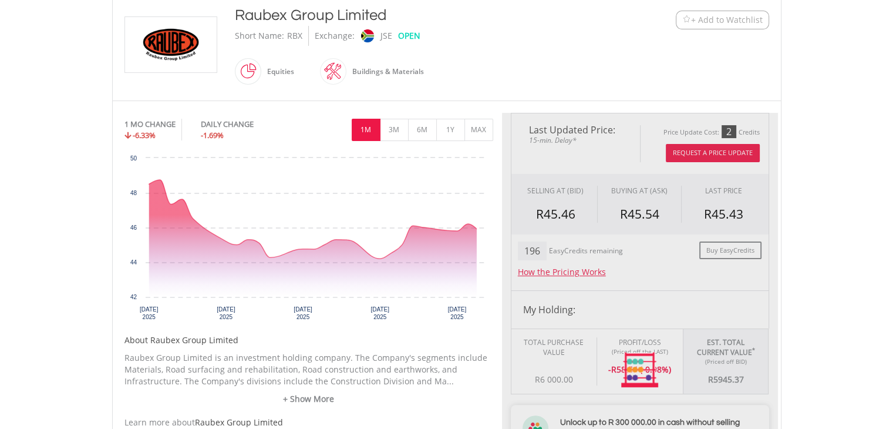
type input "*******"
type input "******"
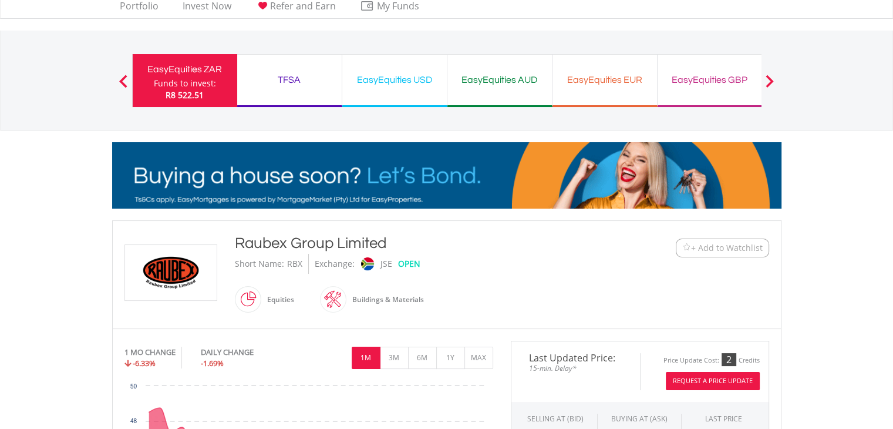
scroll to position [28, 0]
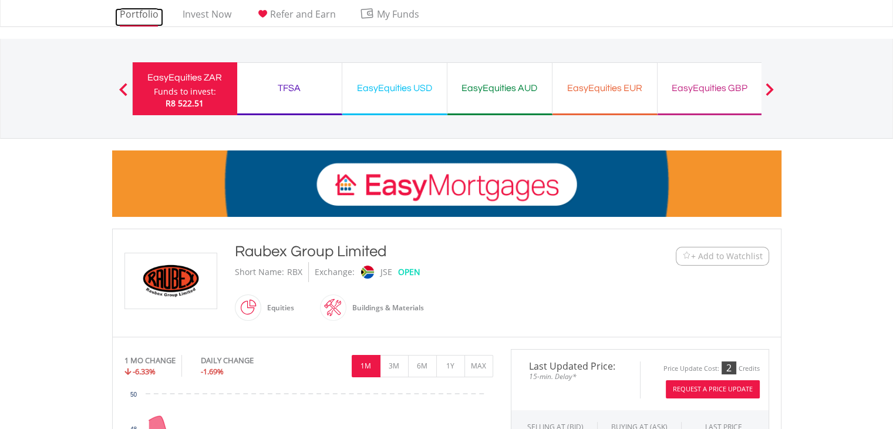
click at [136, 15] on link "Portfolio" at bounding box center [139, 17] width 48 height 18
